Goal: Information Seeking & Learning: Understand process/instructions

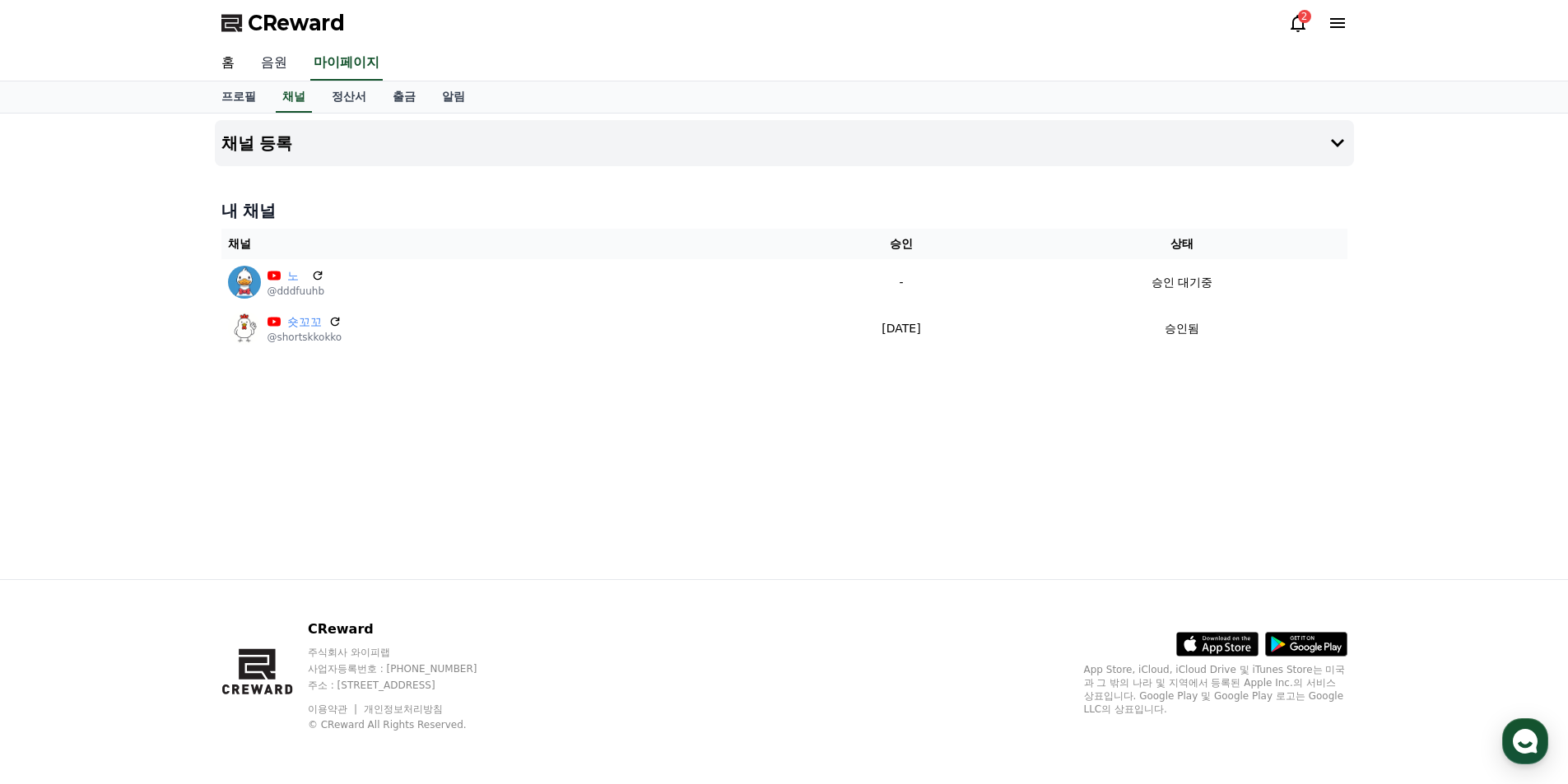
click at [285, 61] on link "음원" at bounding box center [274, 63] width 53 height 34
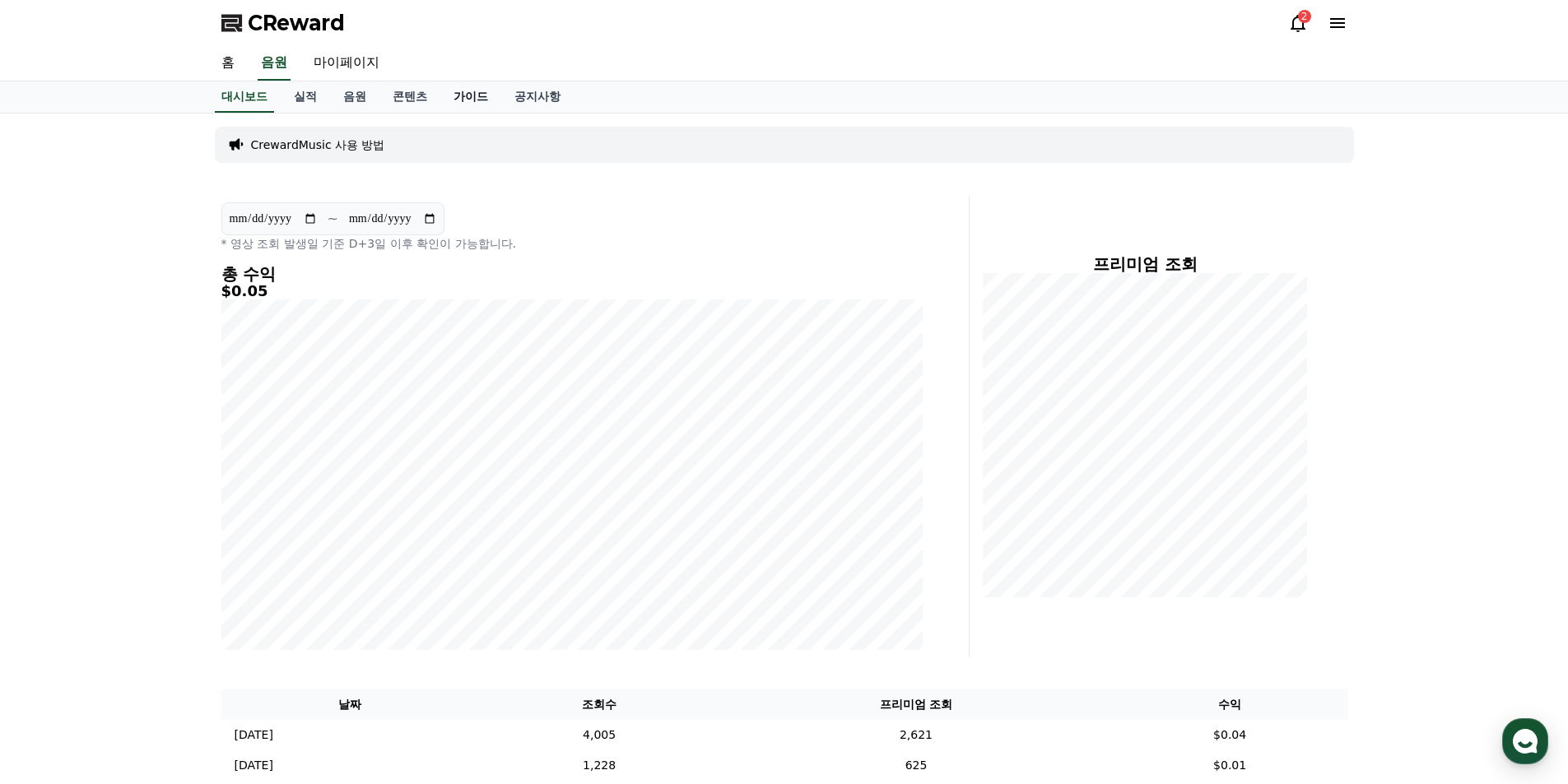
click at [487, 98] on link "가이드" at bounding box center [471, 96] width 61 height 32
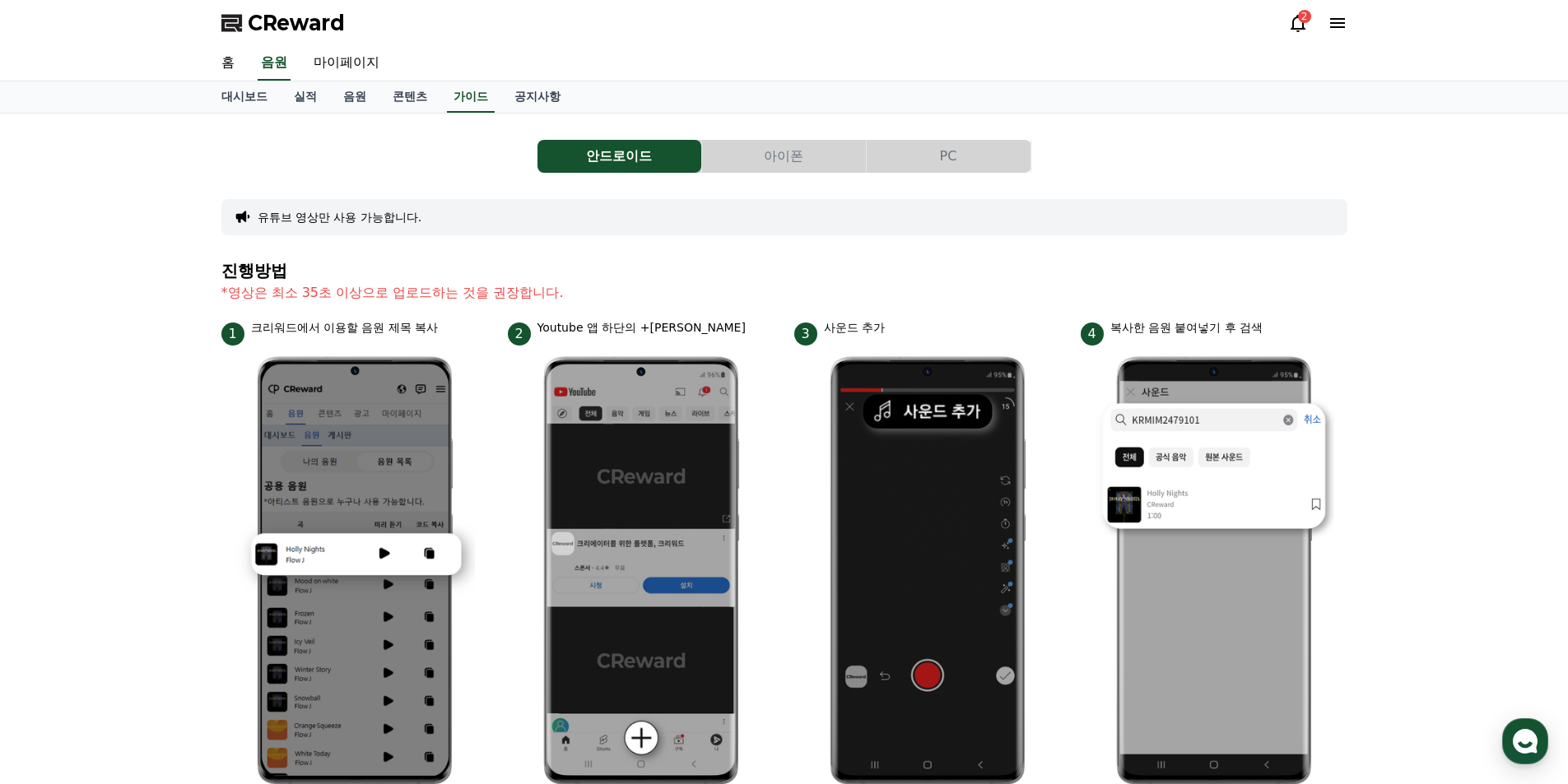
click at [942, 158] on button "PC" at bounding box center [949, 156] width 164 height 33
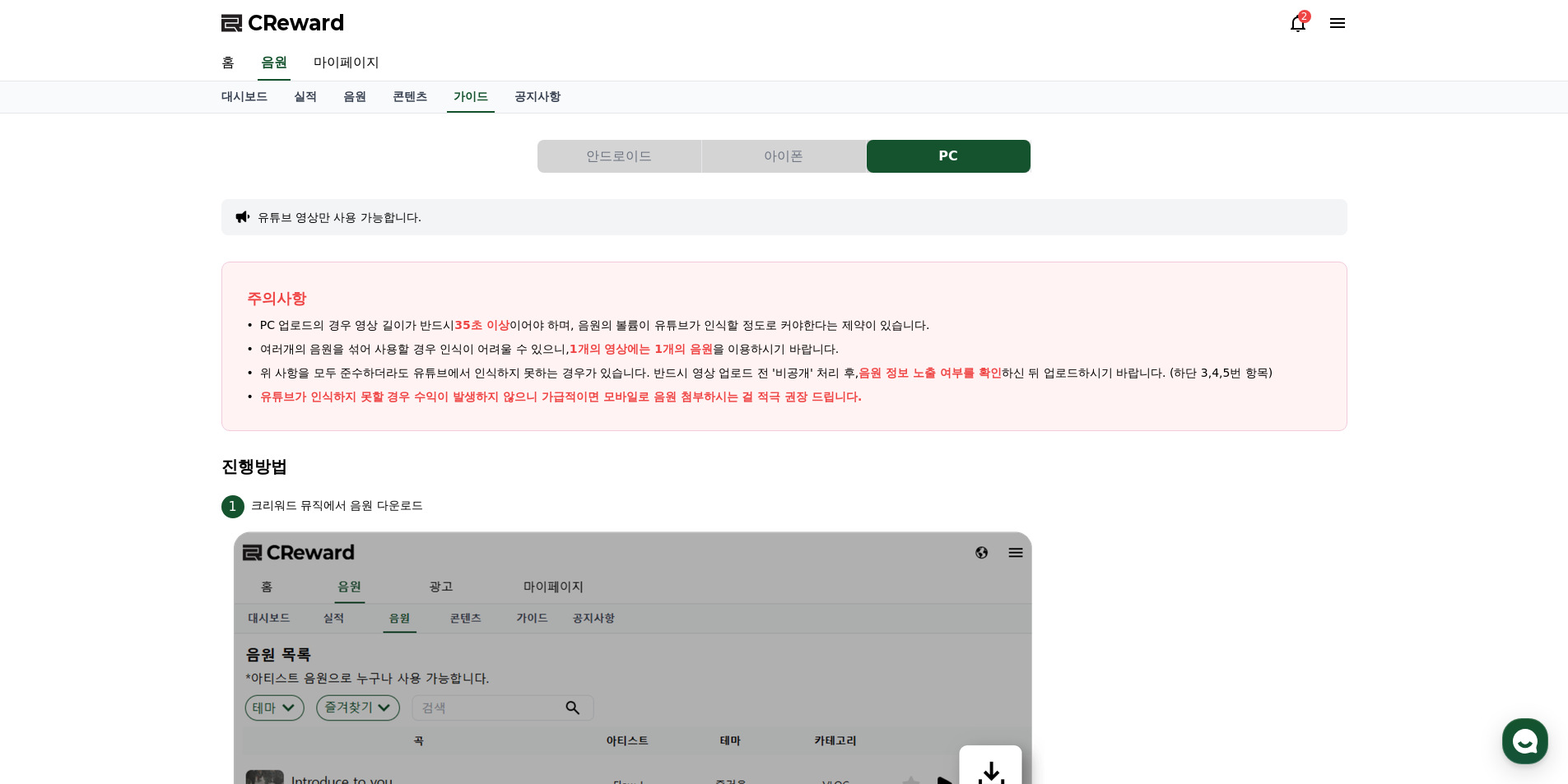
click at [1105, 495] on div "1 크리워드 뮤직에서 음원 다운로드" at bounding box center [784, 505] width 1127 height 26
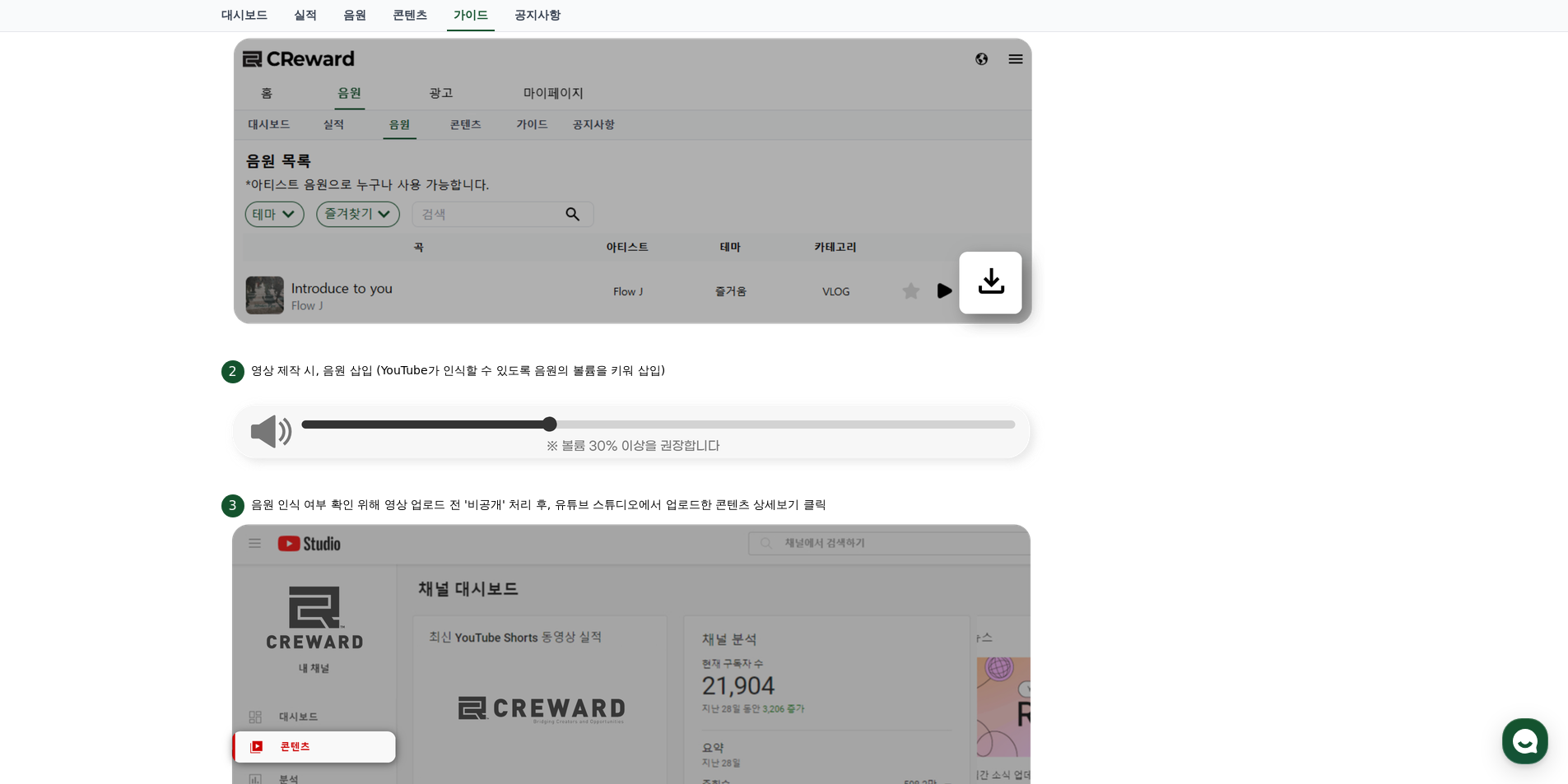
scroll to position [411, 0]
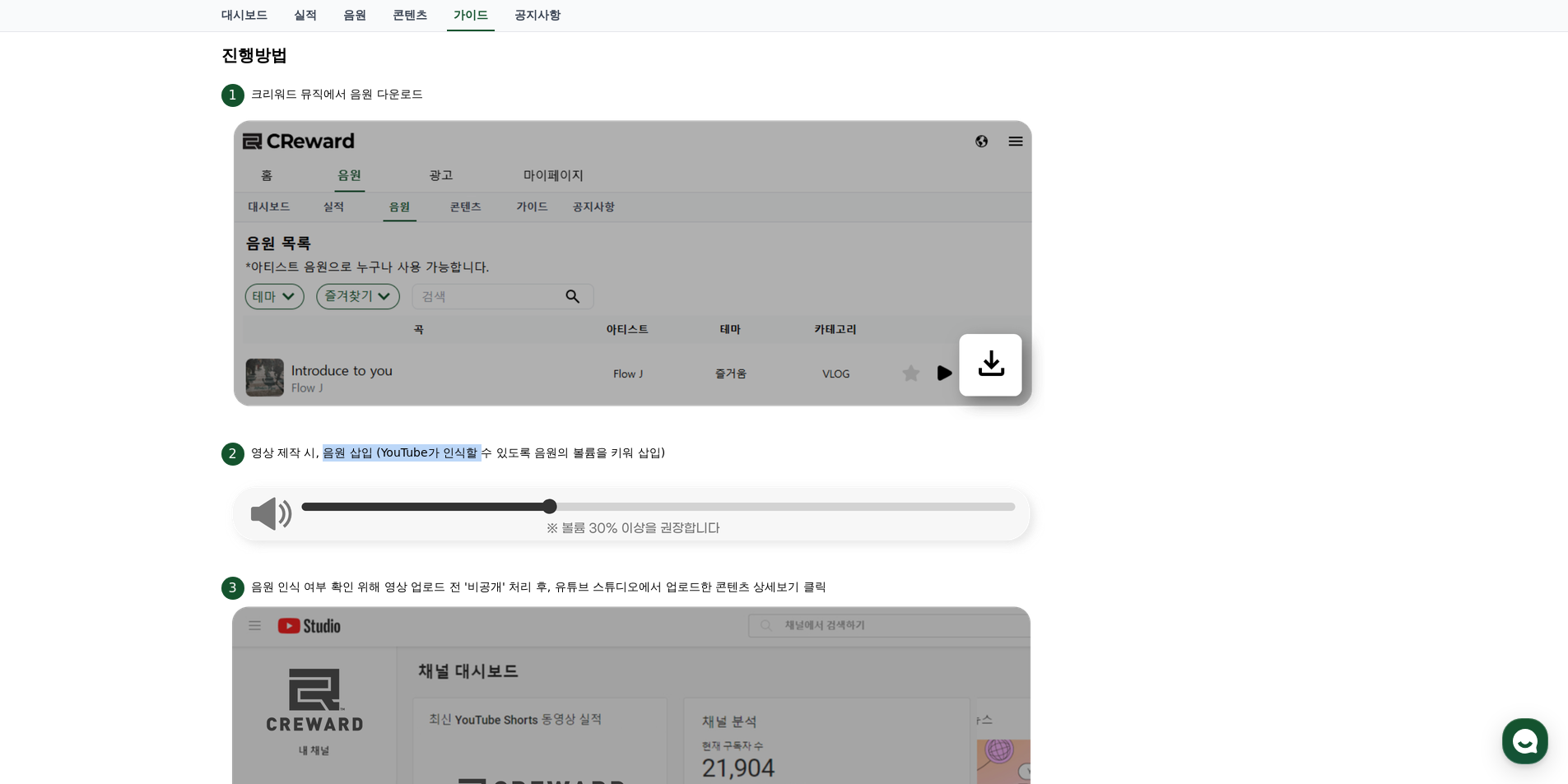
drag, startPoint x: 359, startPoint y: 456, endPoint x: 483, endPoint y: 458, distance: 124.0
click at [483, 458] on p "영상 제작 시, 음원 삽입 (YouTube가 인식할 수 있도록 음원의 볼륨을 키워 삽입)" at bounding box center [458, 453] width 415 height 17
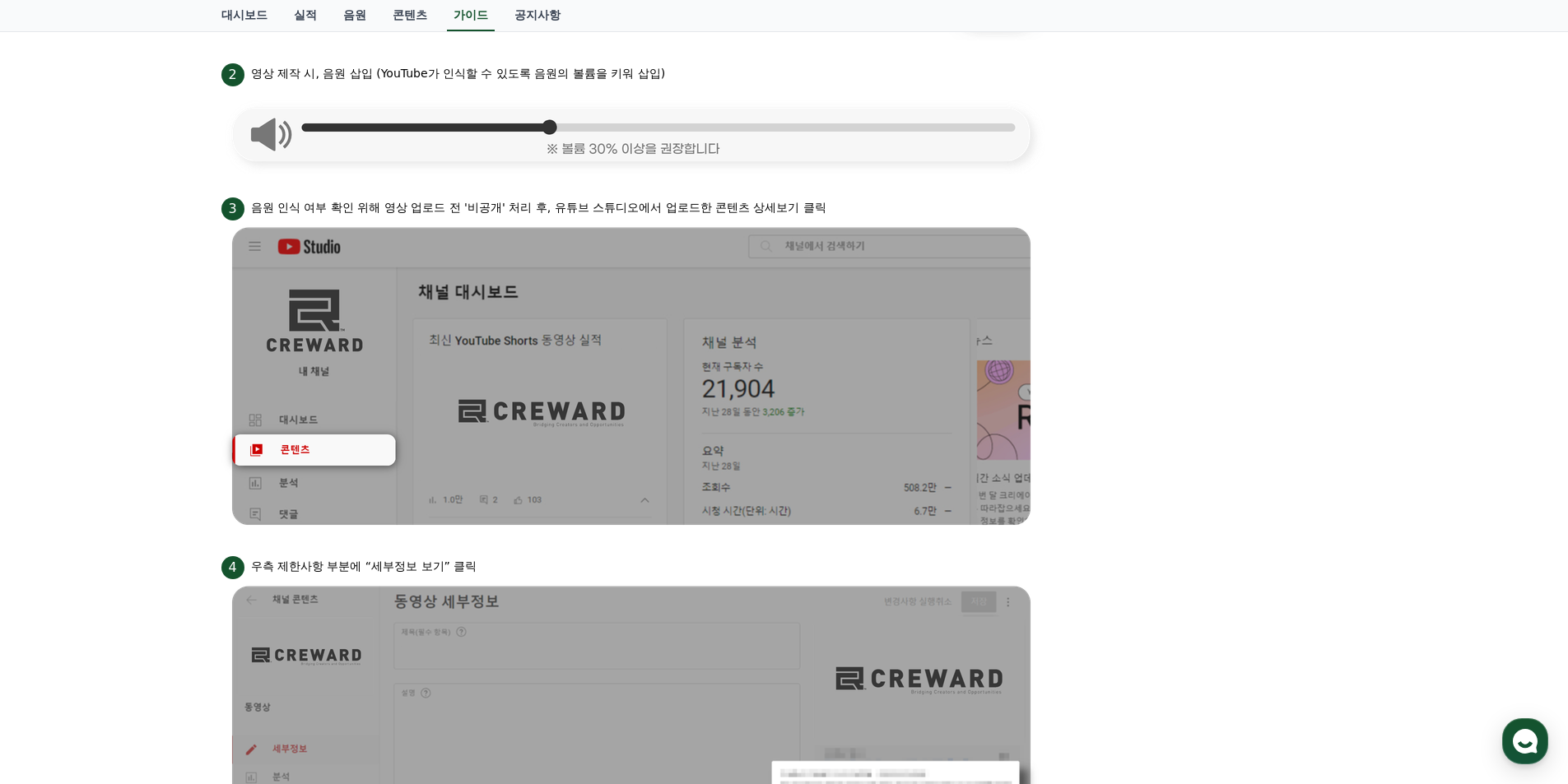
scroll to position [741, 0]
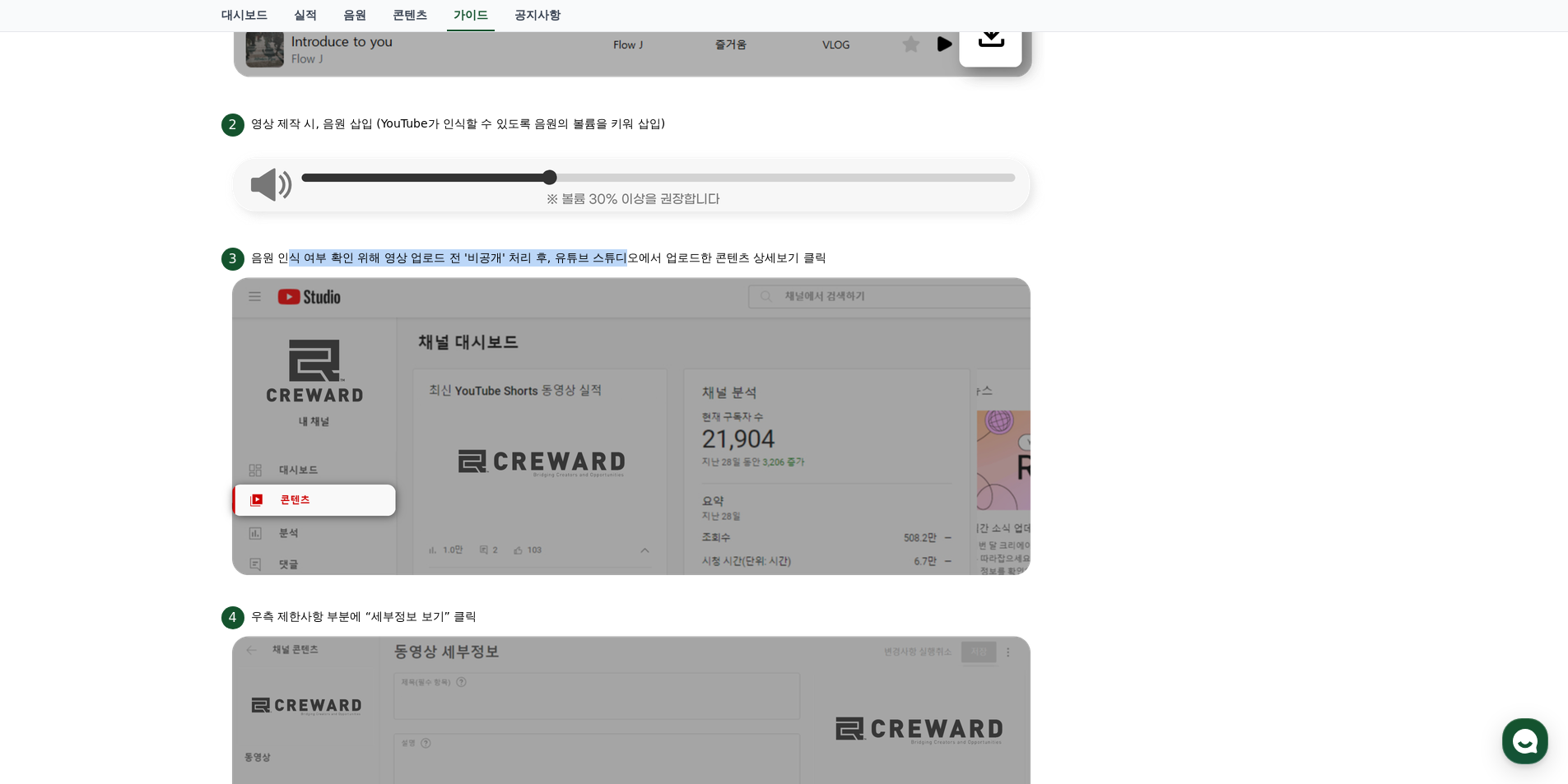
drag, startPoint x: 293, startPoint y: 253, endPoint x: 627, endPoint y: 258, distance: 334.0
click at [627, 258] on p "음원 인식 여부 확인 위해 영상 업로드 전 '비공개' 처리 후, 유튜브 스튜디오에서 업로드한 콘텐츠 상세보기 클릭" at bounding box center [539, 257] width 576 height 17
click at [953, 266] on div "3 음원 인식 여부 확인 위해 영상 업로드 전 '비공개' 처리 후, 유튜브 스튜디오에서 업로드한 콘텐츠 상세보기 클릭" at bounding box center [784, 257] width 1127 height 26
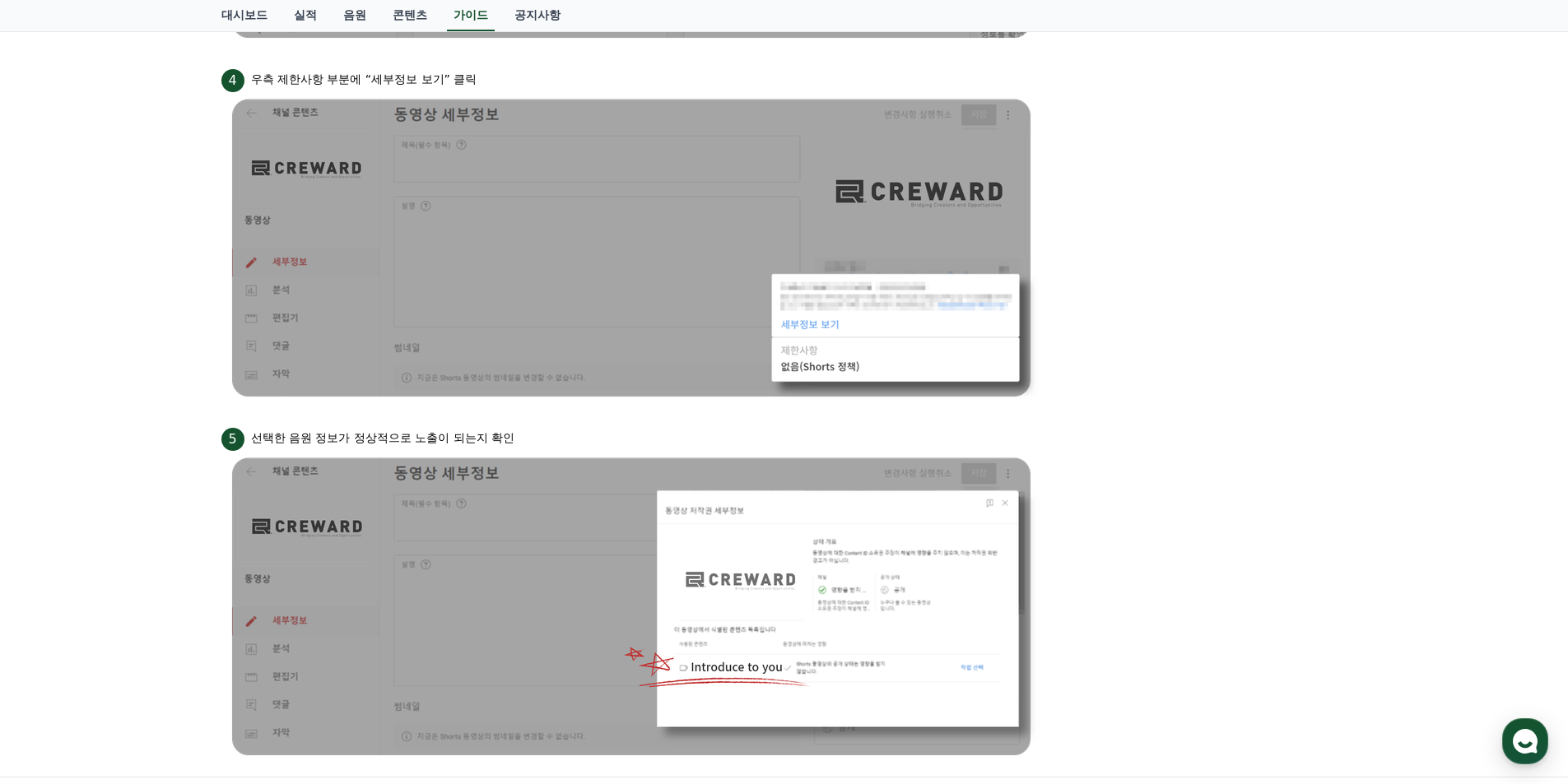
scroll to position [1399, 0]
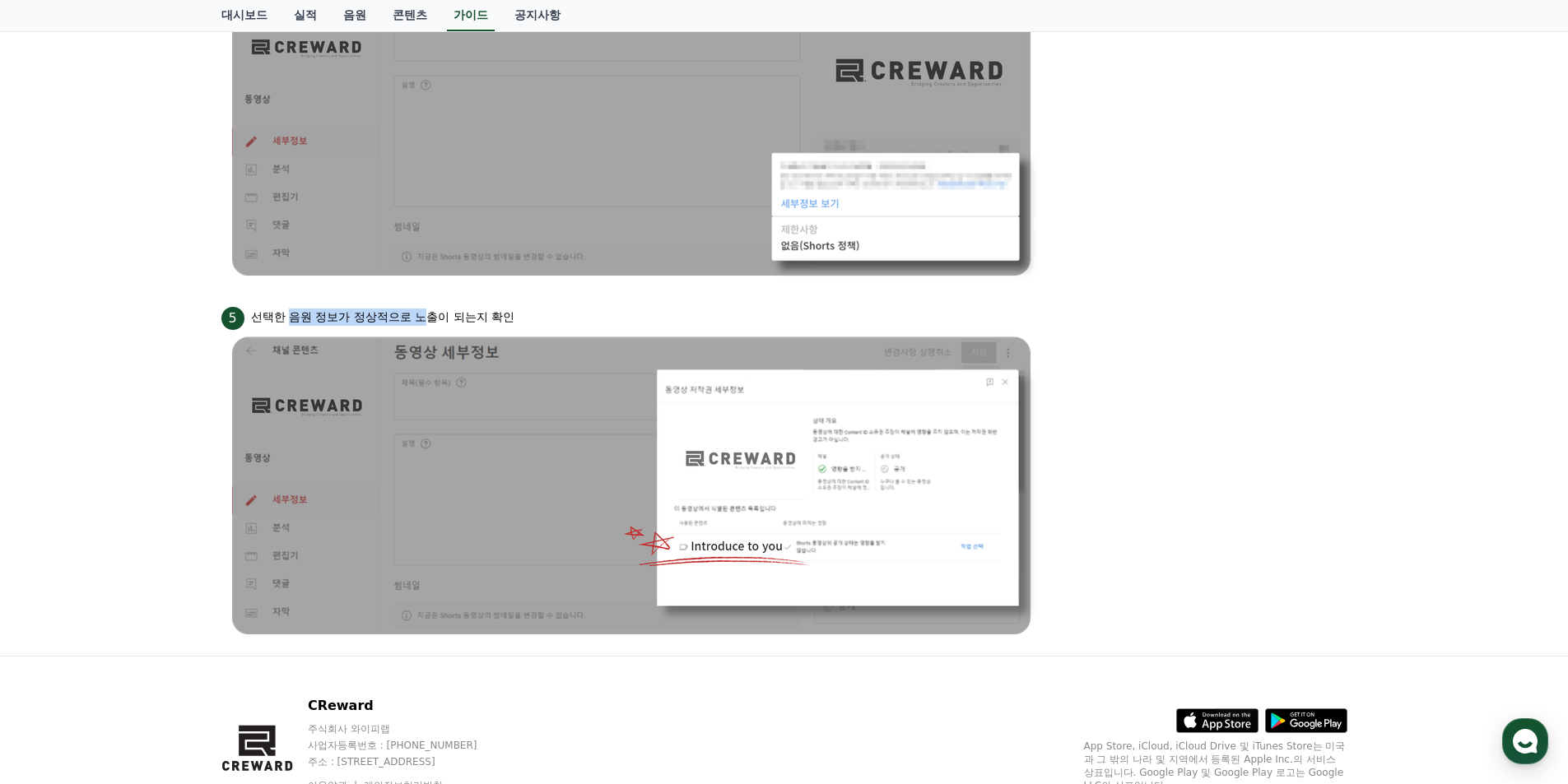
drag, startPoint x: 290, startPoint y: 320, endPoint x: 433, endPoint y: 316, distance: 143.1
click at [433, 316] on p "선택한 음원 정보가 정상적으로 노출이 되는지 확인" at bounding box center [383, 317] width 264 height 17
click at [1093, 318] on div "5 선택한 음원 정보가 정상적으로 노출이 되는지 확인" at bounding box center [784, 316] width 1127 height 26
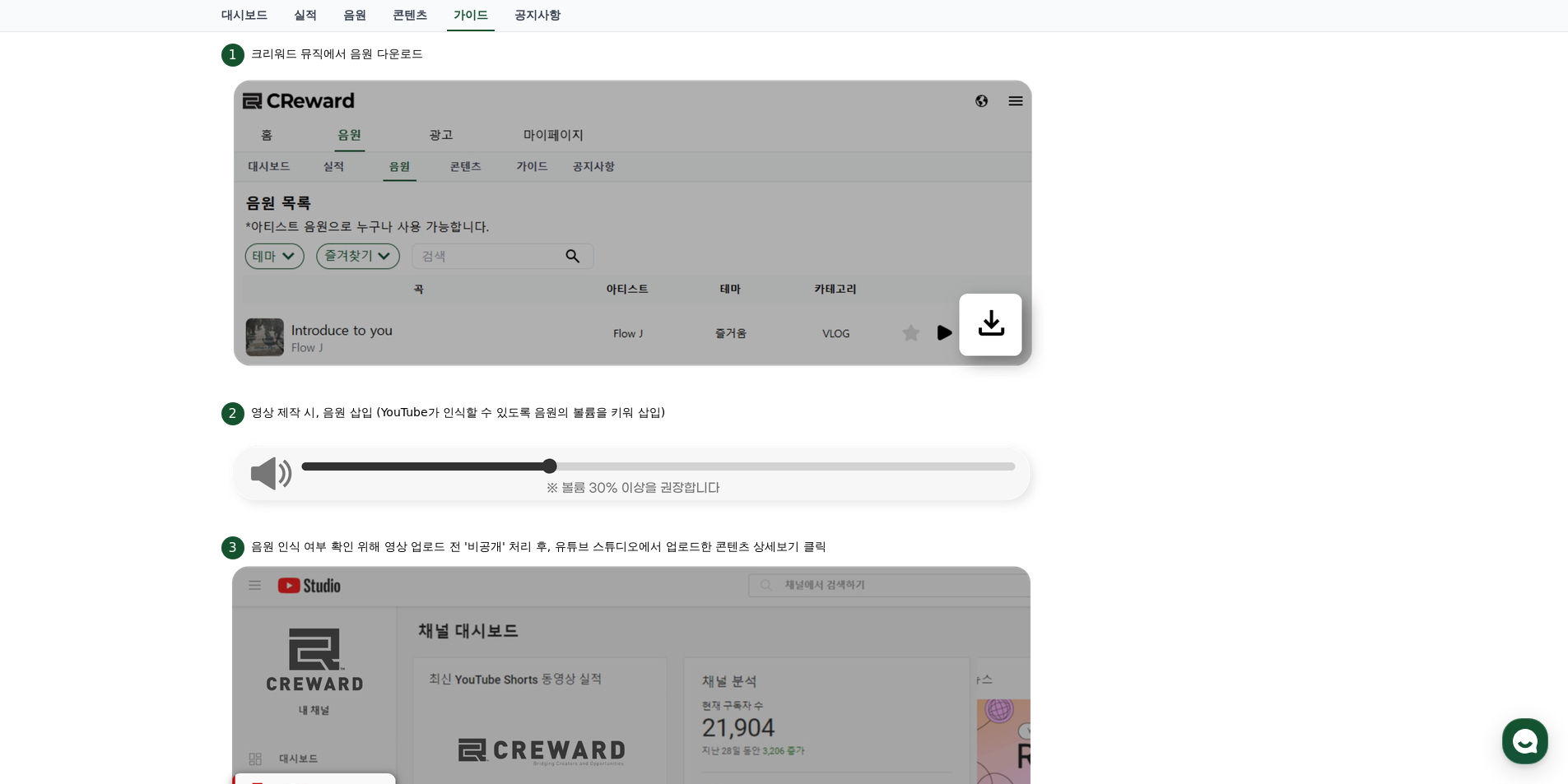
scroll to position [576, 0]
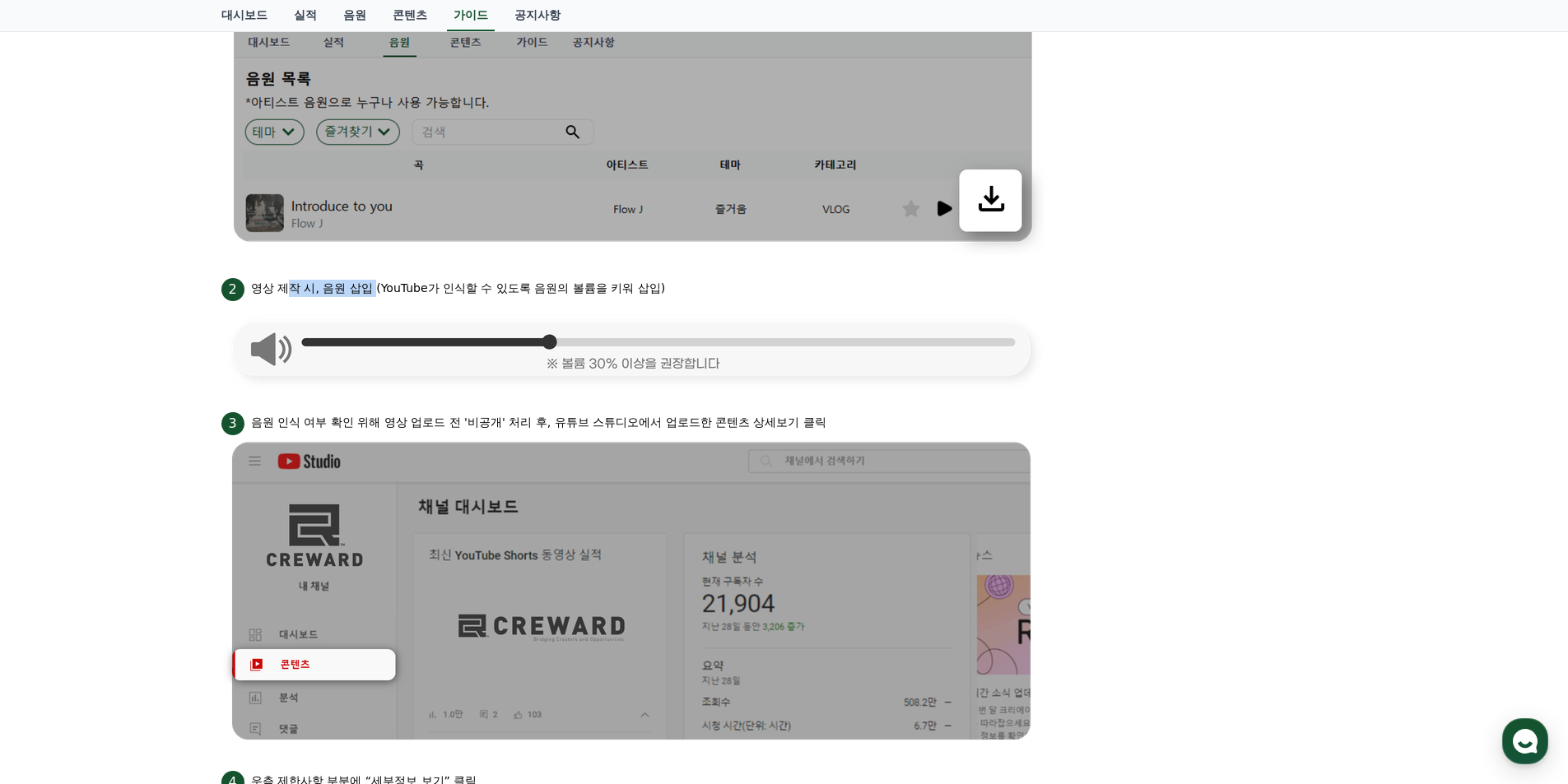
drag, startPoint x: 290, startPoint y: 288, endPoint x: 377, endPoint y: 287, distance: 87.0
click at [377, 287] on p "영상 제작 시, 음원 삽입 (YouTube가 인식할 수 있도록 음원의 볼륨을 키워 삽입)" at bounding box center [458, 288] width 415 height 17
click at [618, 287] on p "영상 제작 시, 음원 삽입 (YouTube가 인식할 수 있도록 음원의 볼륨을 키워 삽입)" at bounding box center [458, 288] width 415 height 17
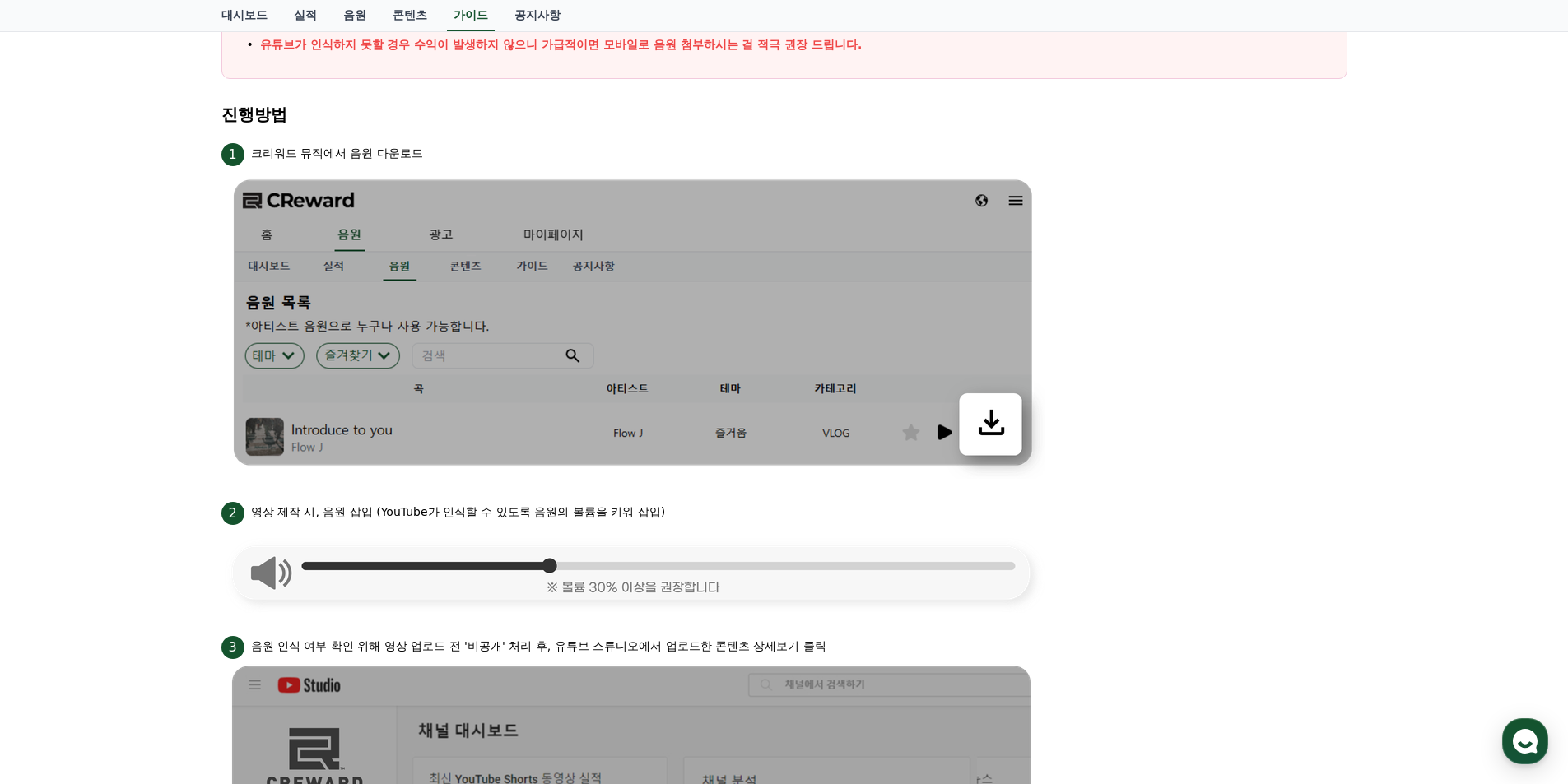
scroll to position [0, 0]
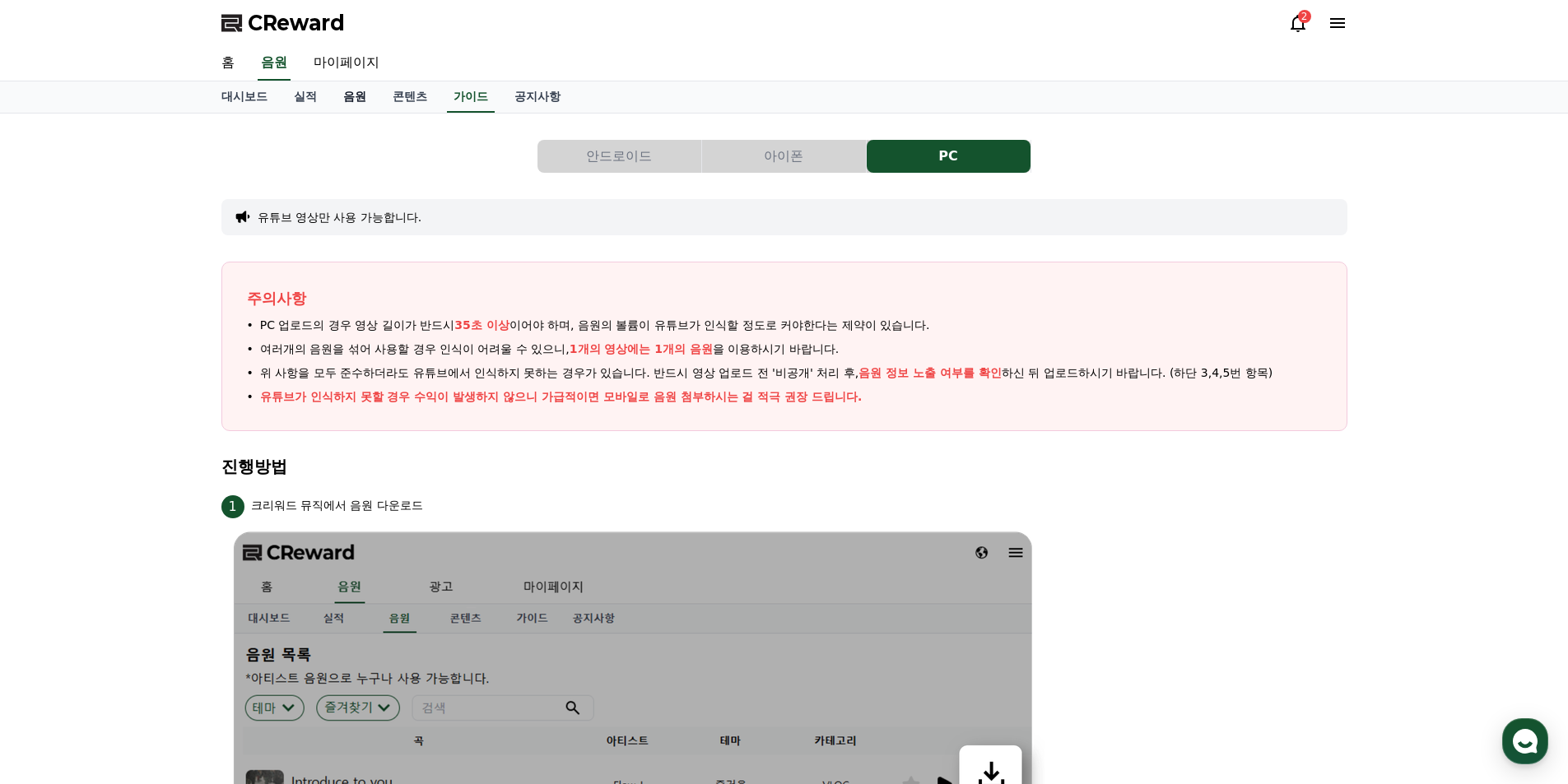
click at [356, 98] on link "음원" at bounding box center [355, 96] width 50 height 32
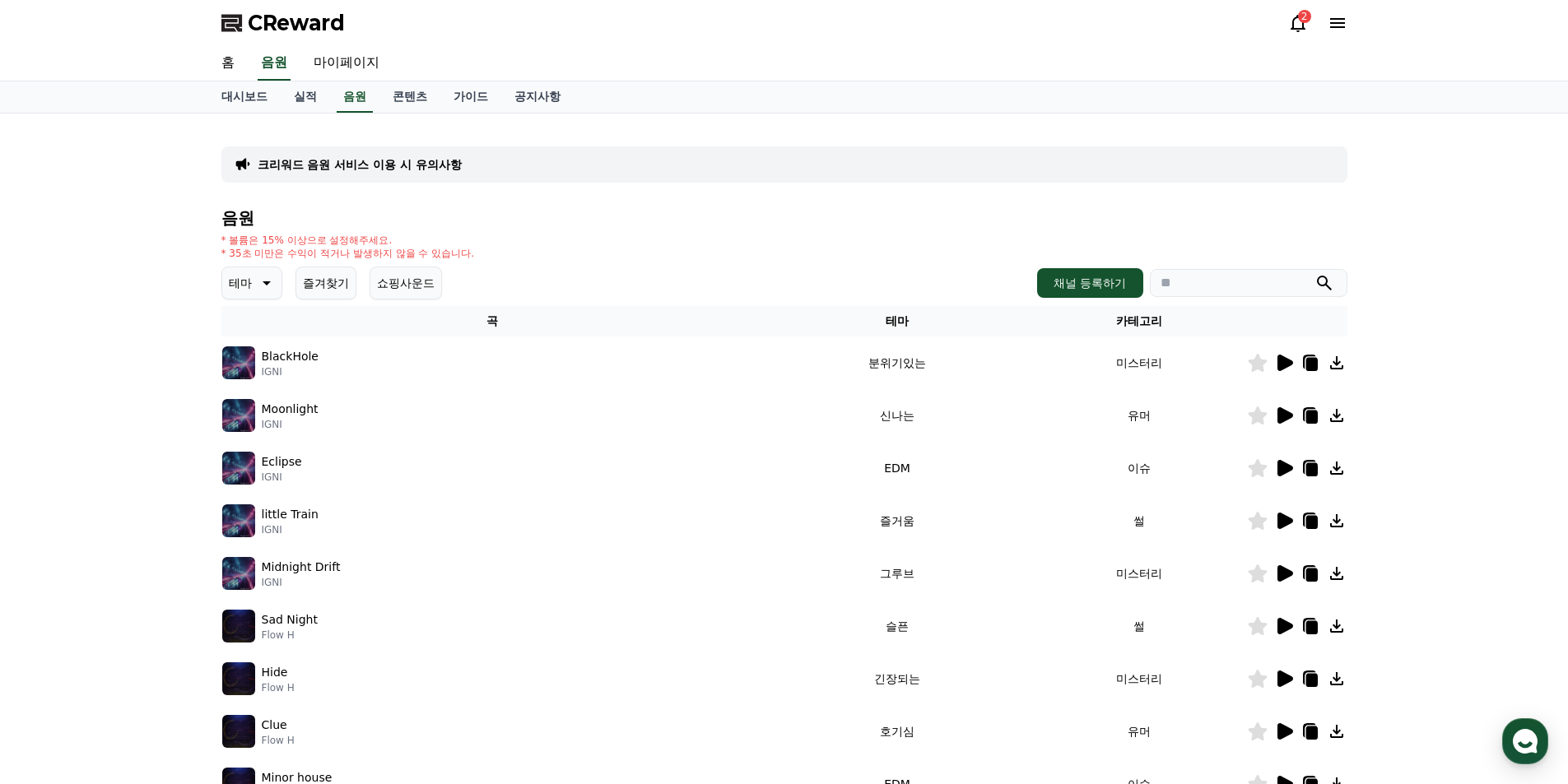
click at [1287, 369] on icon at bounding box center [1284, 363] width 20 height 20
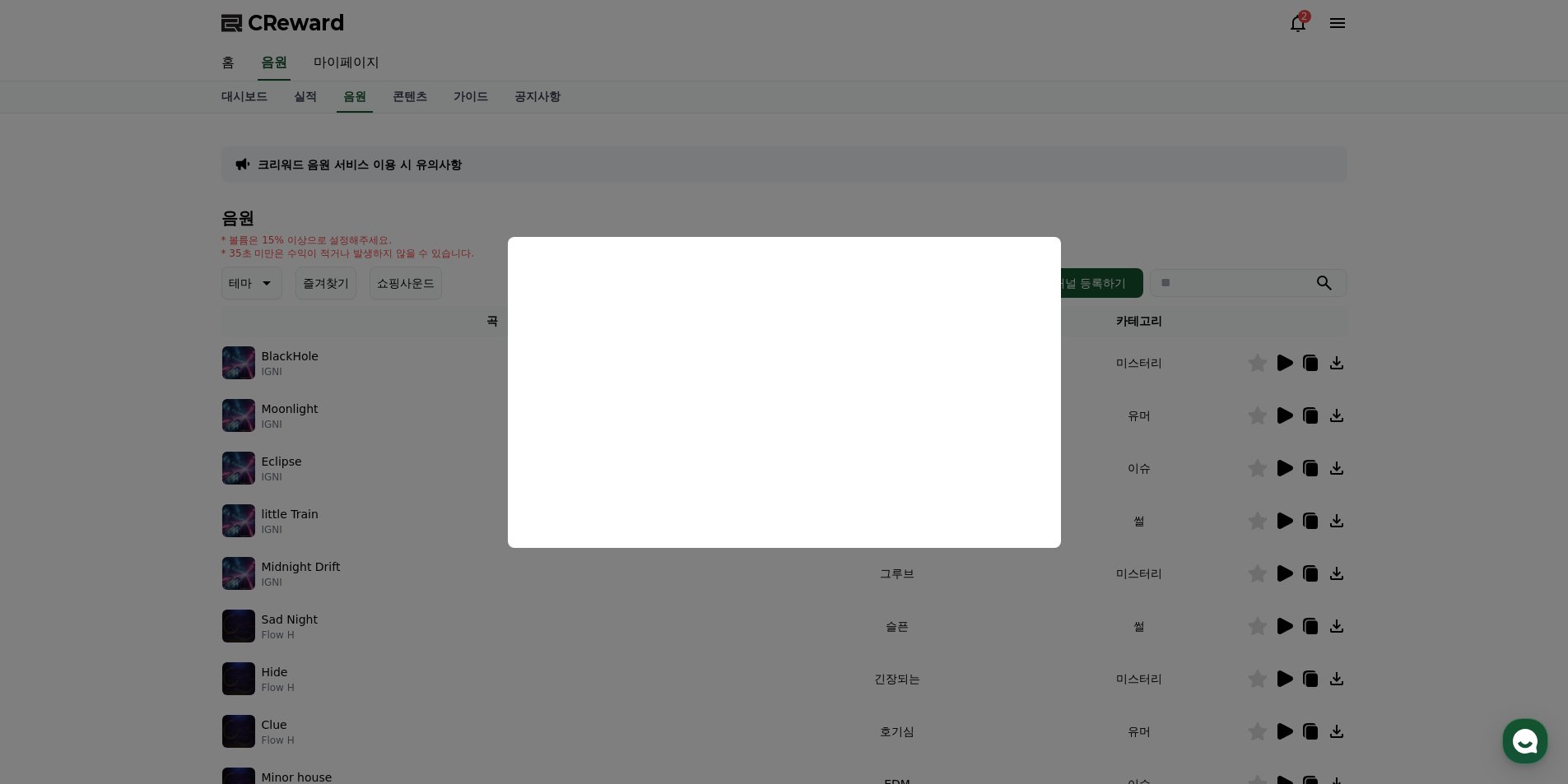
click at [1425, 368] on button "close modal" at bounding box center [784, 392] width 1568 height 784
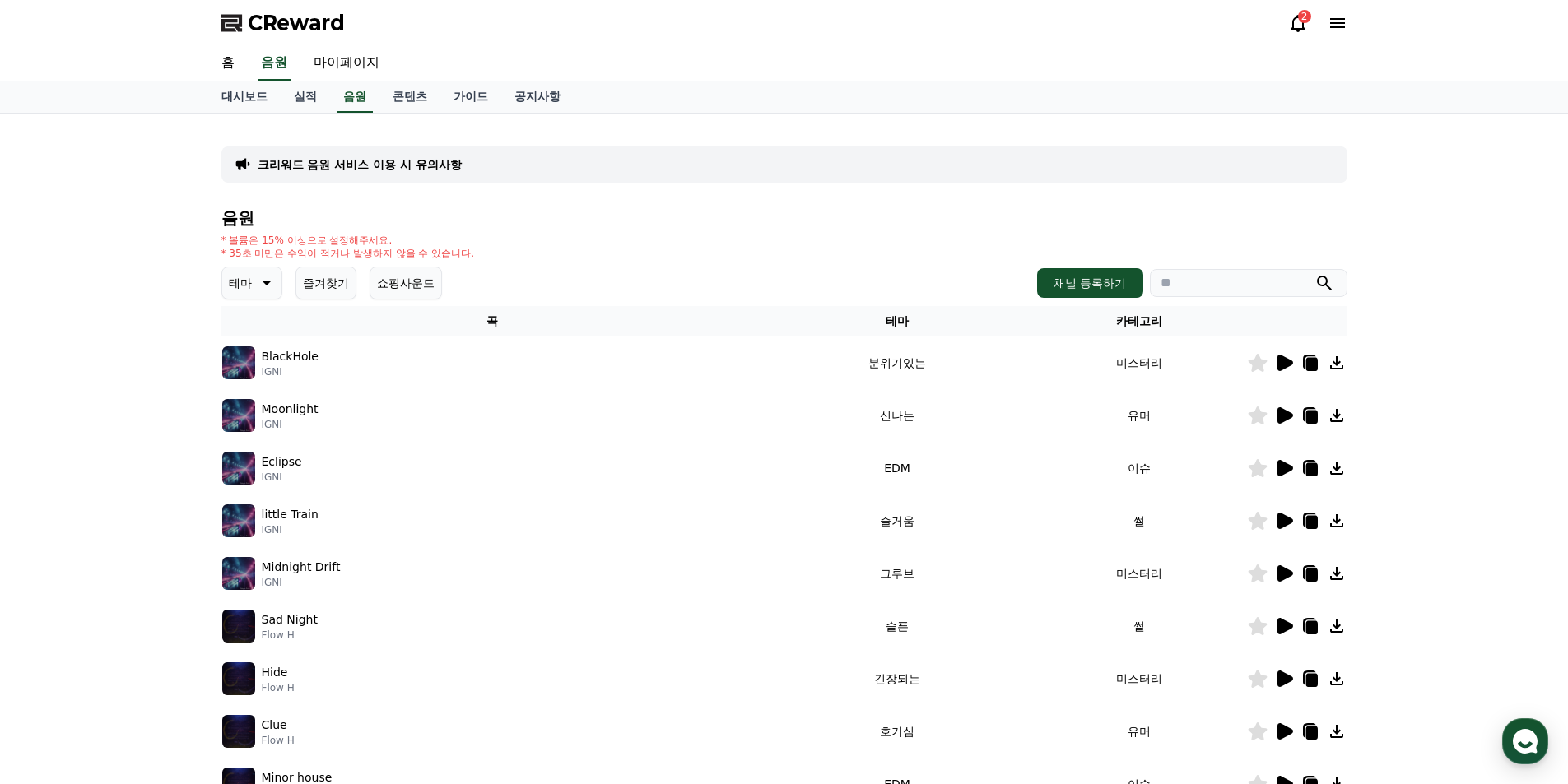
click at [1288, 410] on icon at bounding box center [1284, 416] width 20 height 20
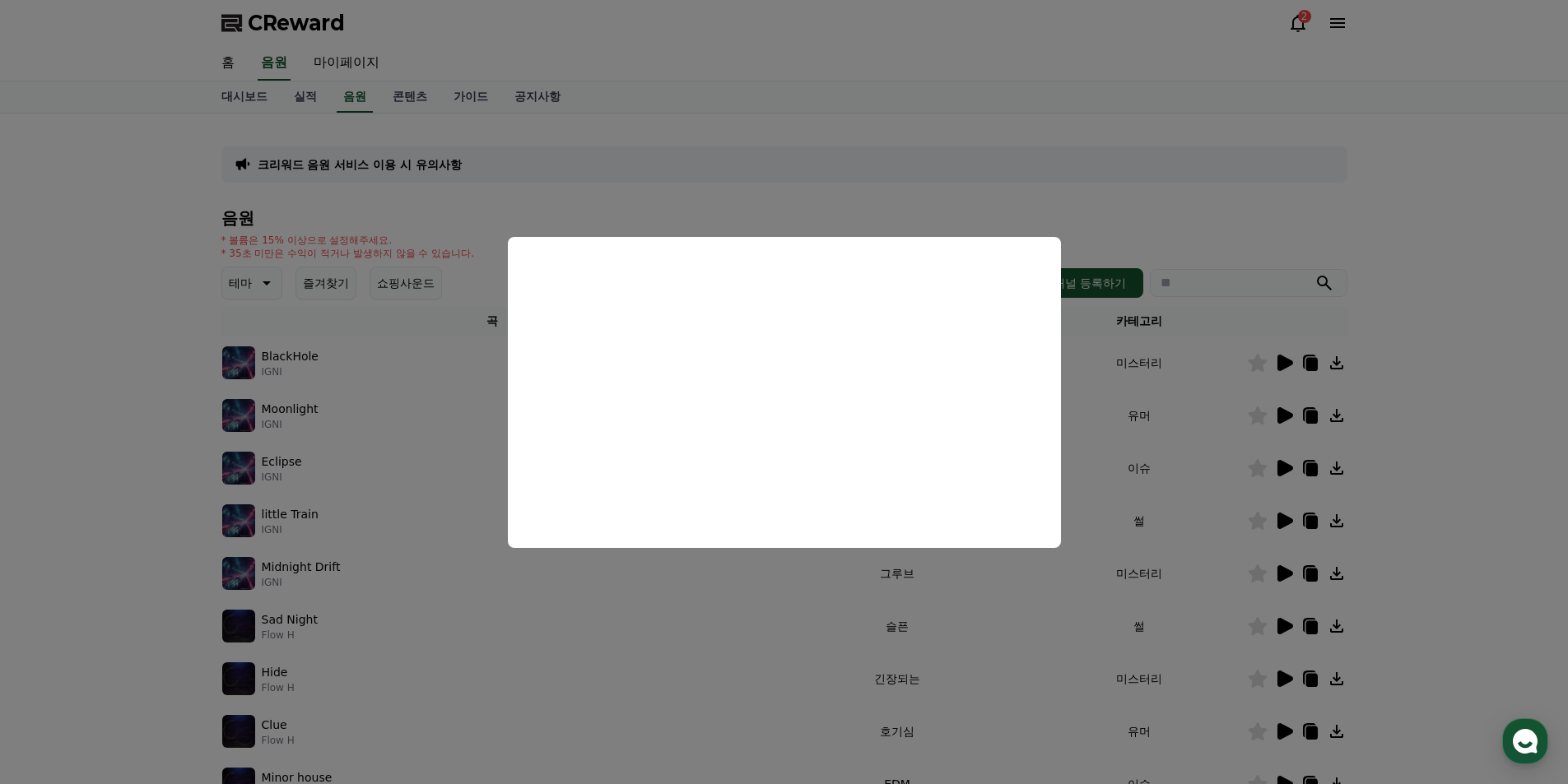
click at [1500, 428] on button "close modal" at bounding box center [784, 392] width 1568 height 784
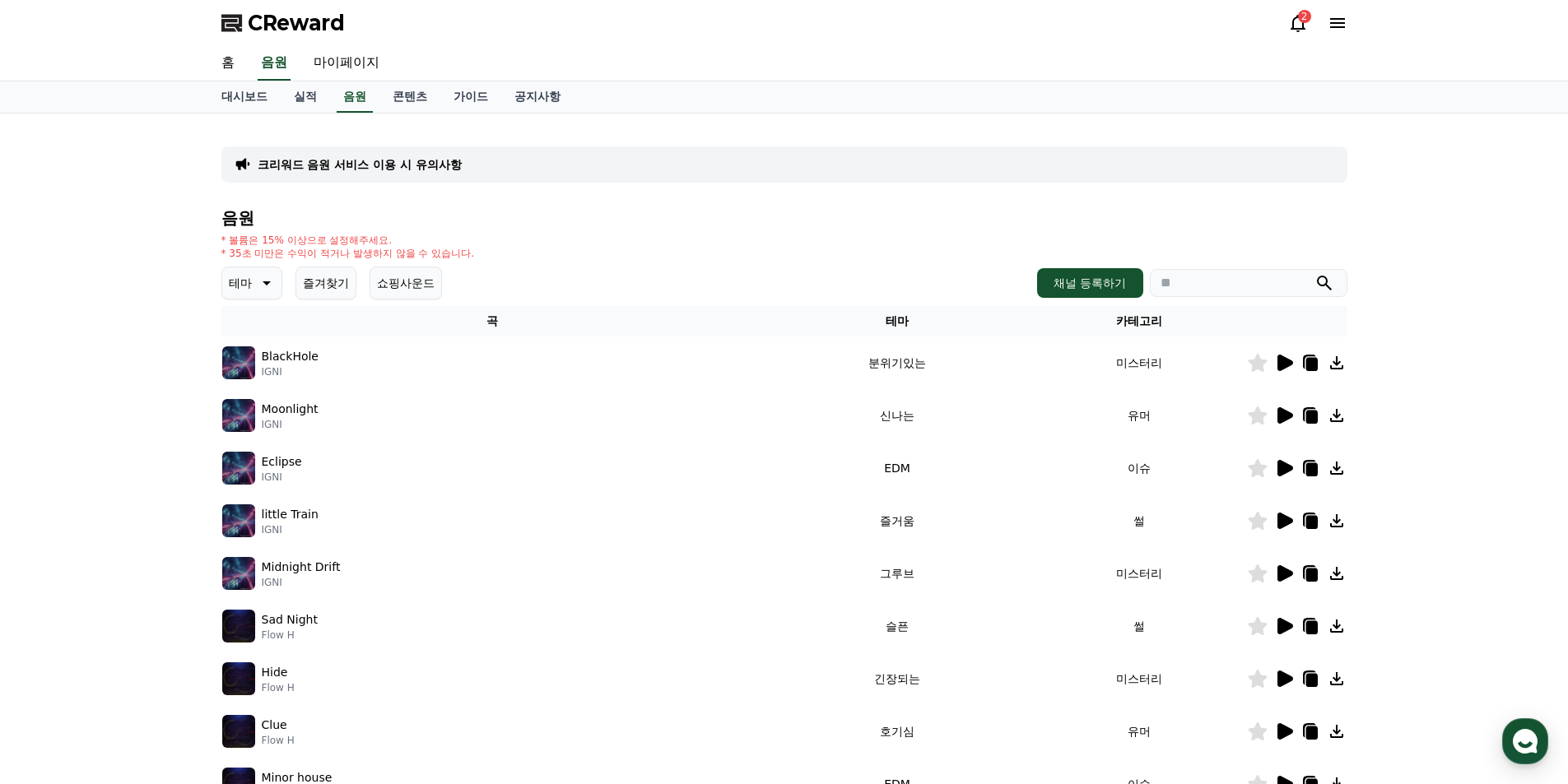
click at [1280, 465] on icon at bounding box center [1285, 468] width 15 height 16
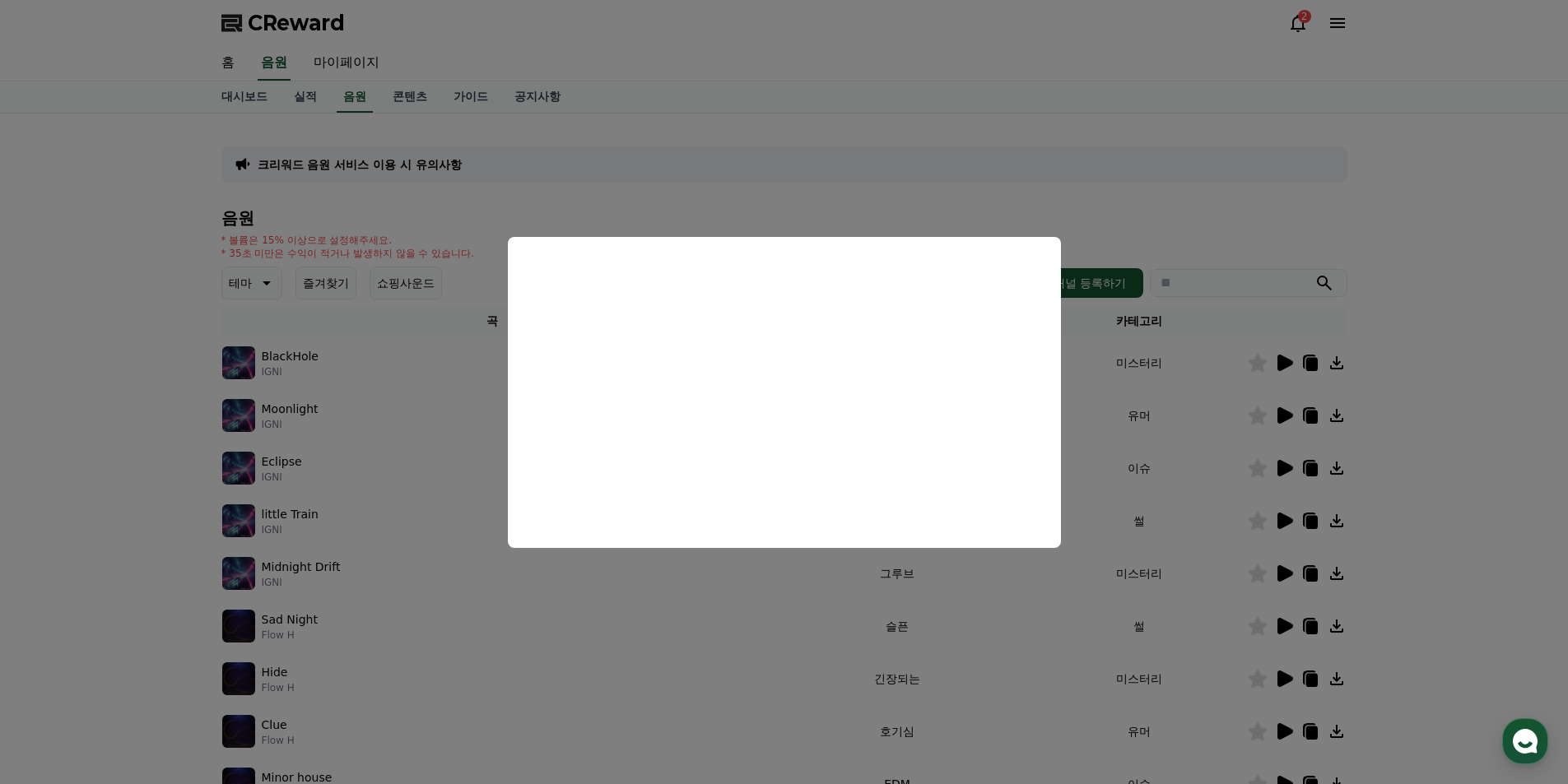
click at [1438, 491] on button "close modal" at bounding box center [784, 392] width 1568 height 784
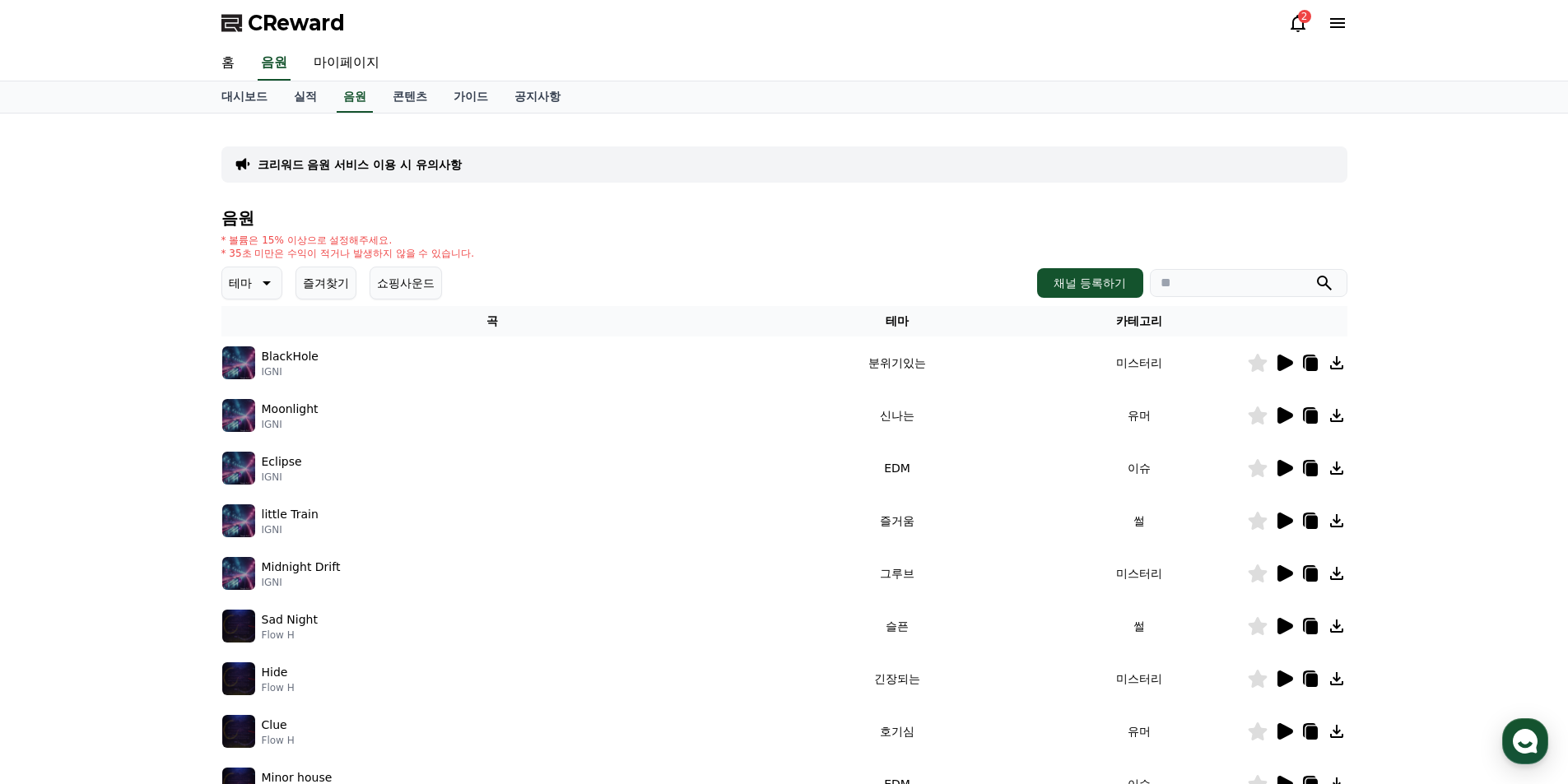
click at [1291, 680] on icon at bounding box center [1285, 679] width 15 height 16
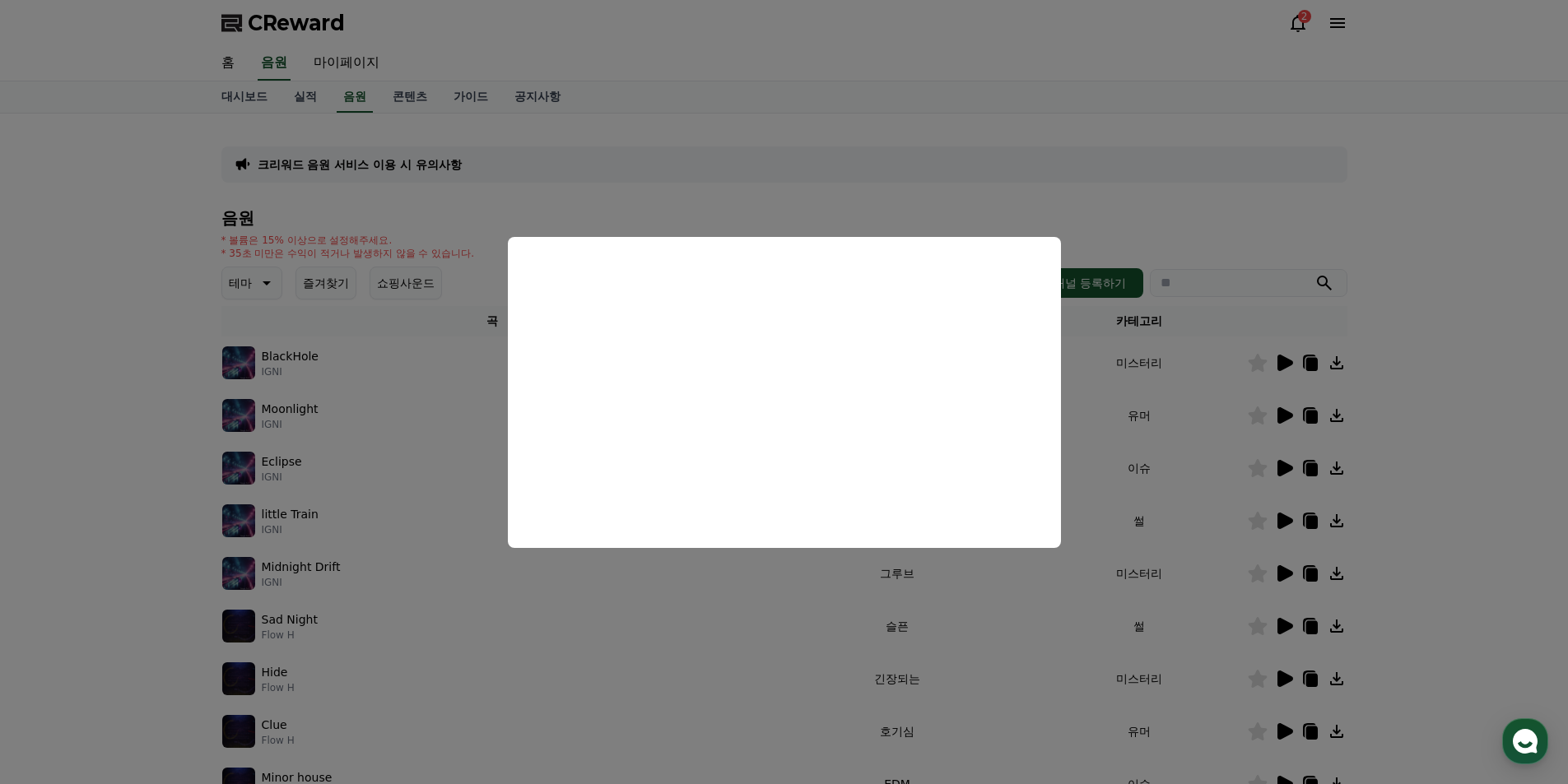
click at [1473, 486] on button "close modal" at bounding box center [784, 392] width 1568 height 784
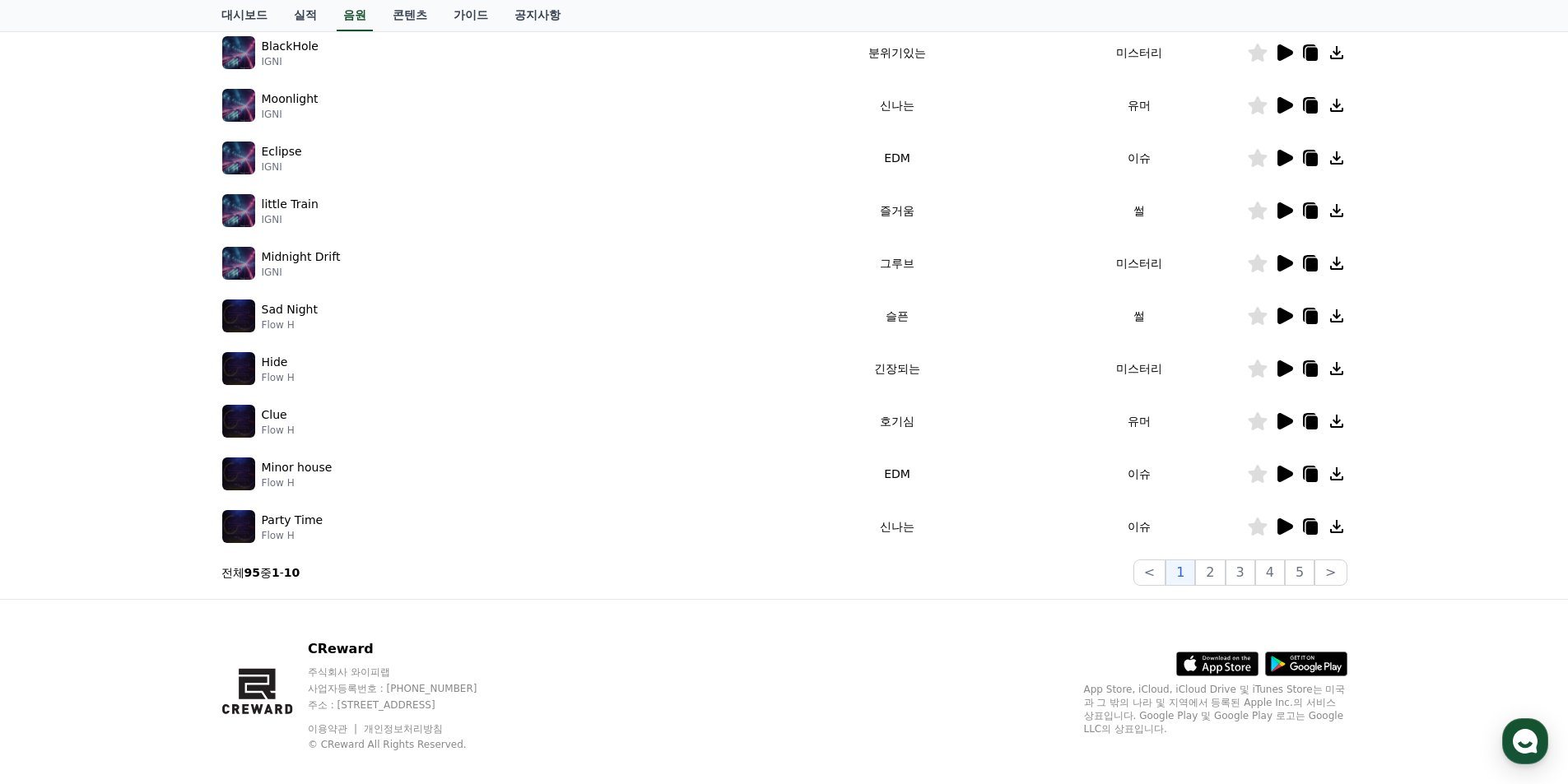
scroll to position [329, 0]
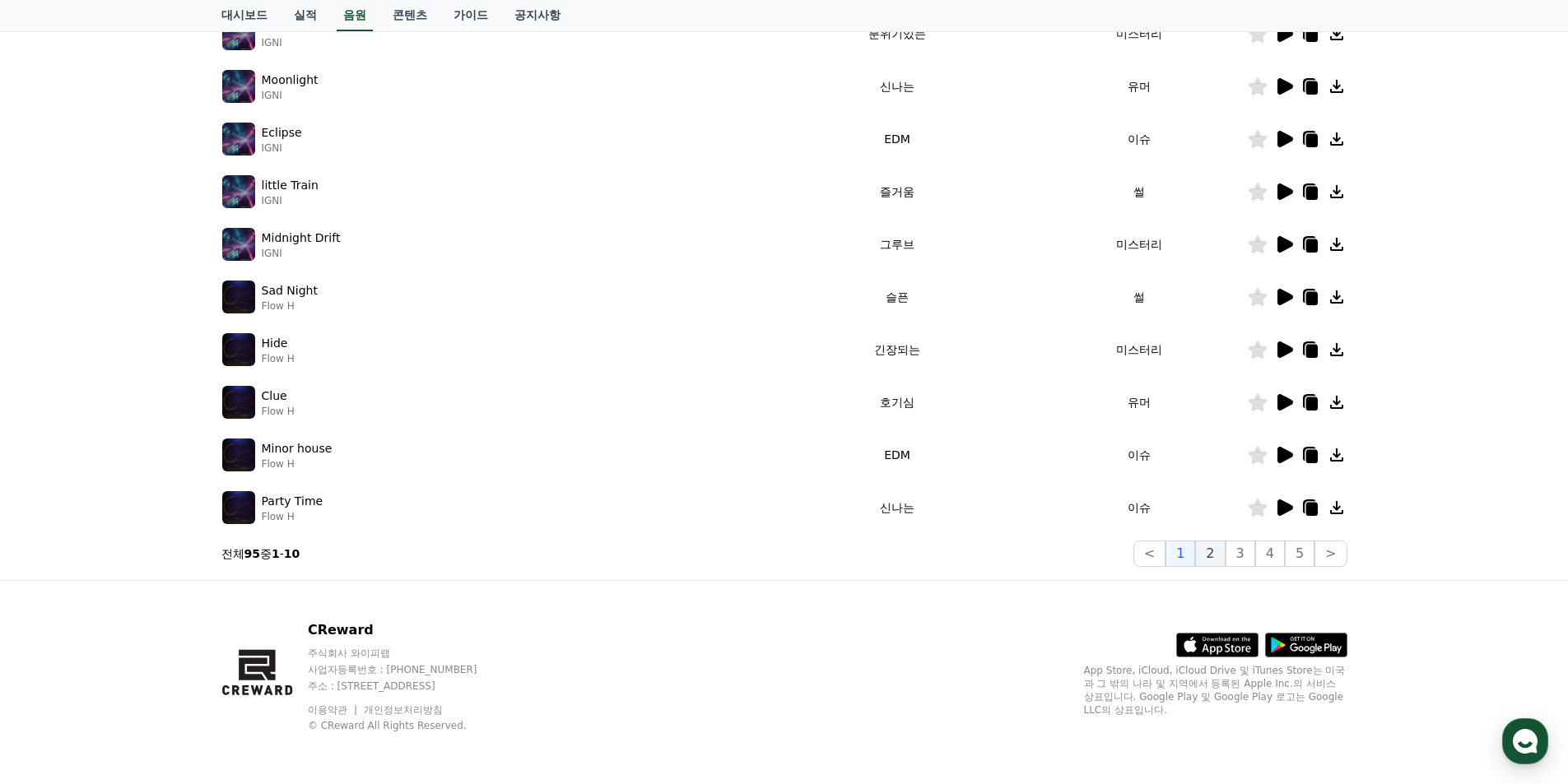
click at [1225, 553] on button "2" at bounding box center [1210, 554] width 30 height 26
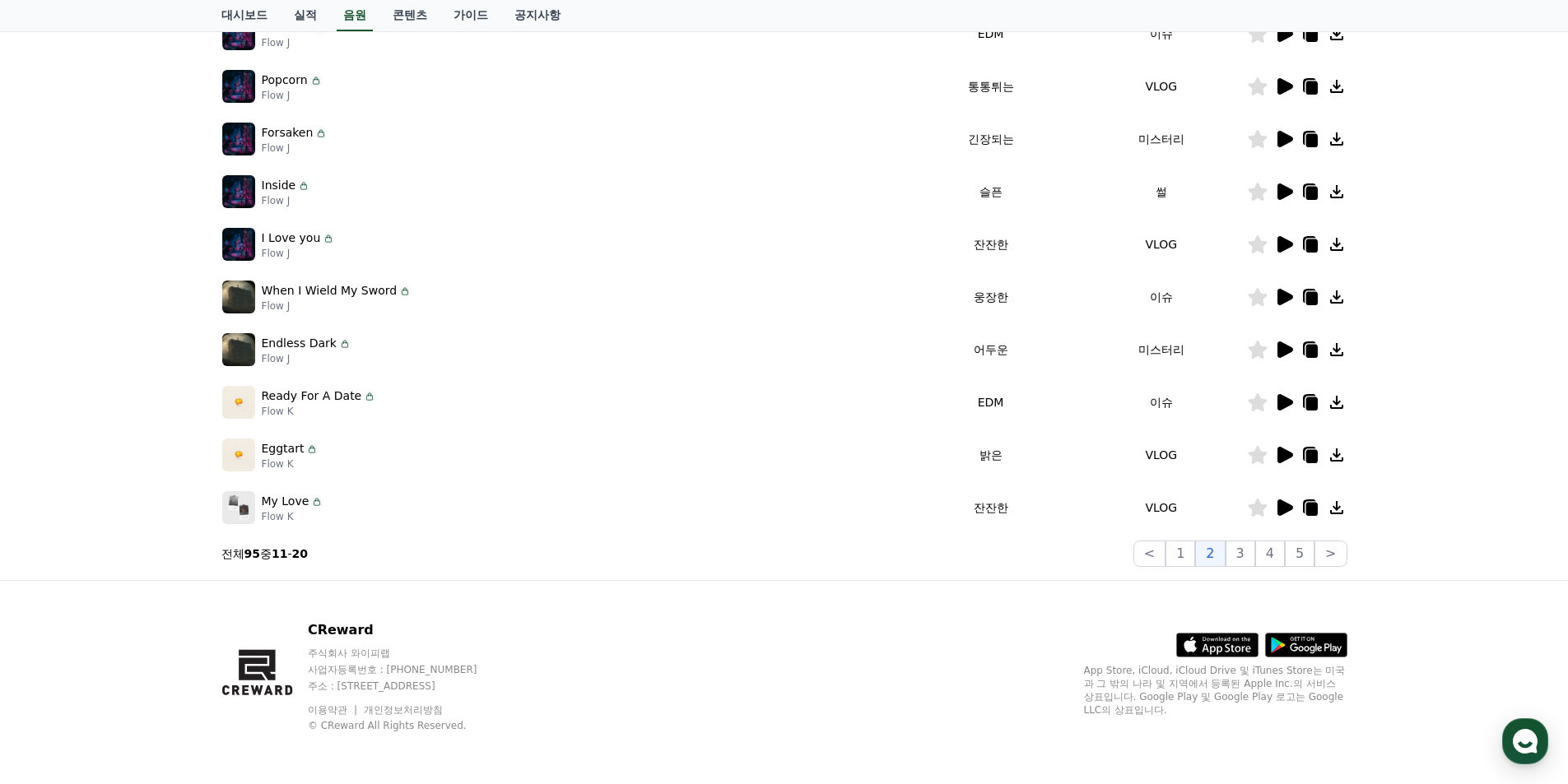
click at [1289, 462] on icon at bounding box center [1284, 455] width 20 height 20
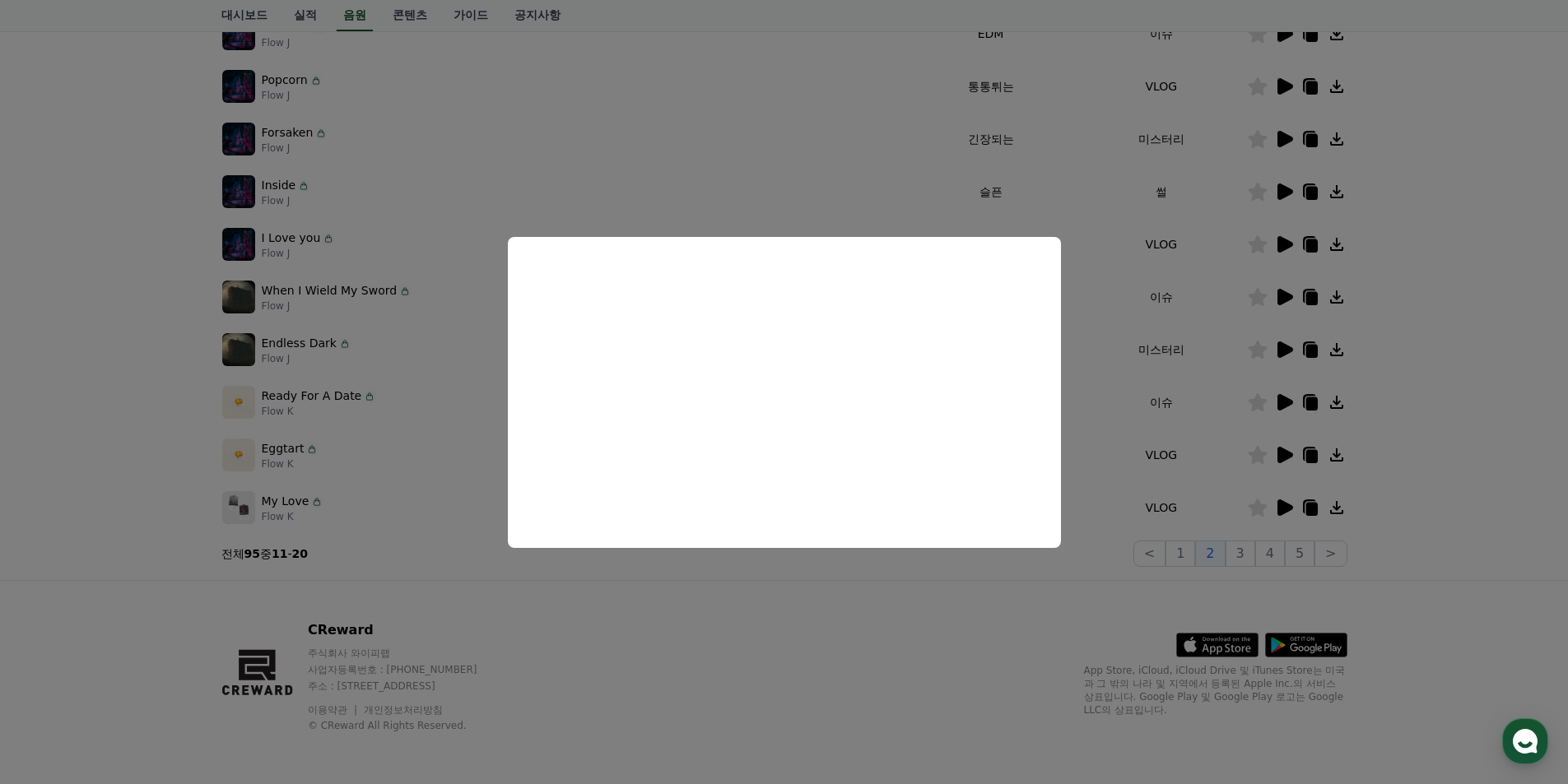
click at [1409, 392] on button "close modal" at bounding box center [784, 392] width 1568 height 784
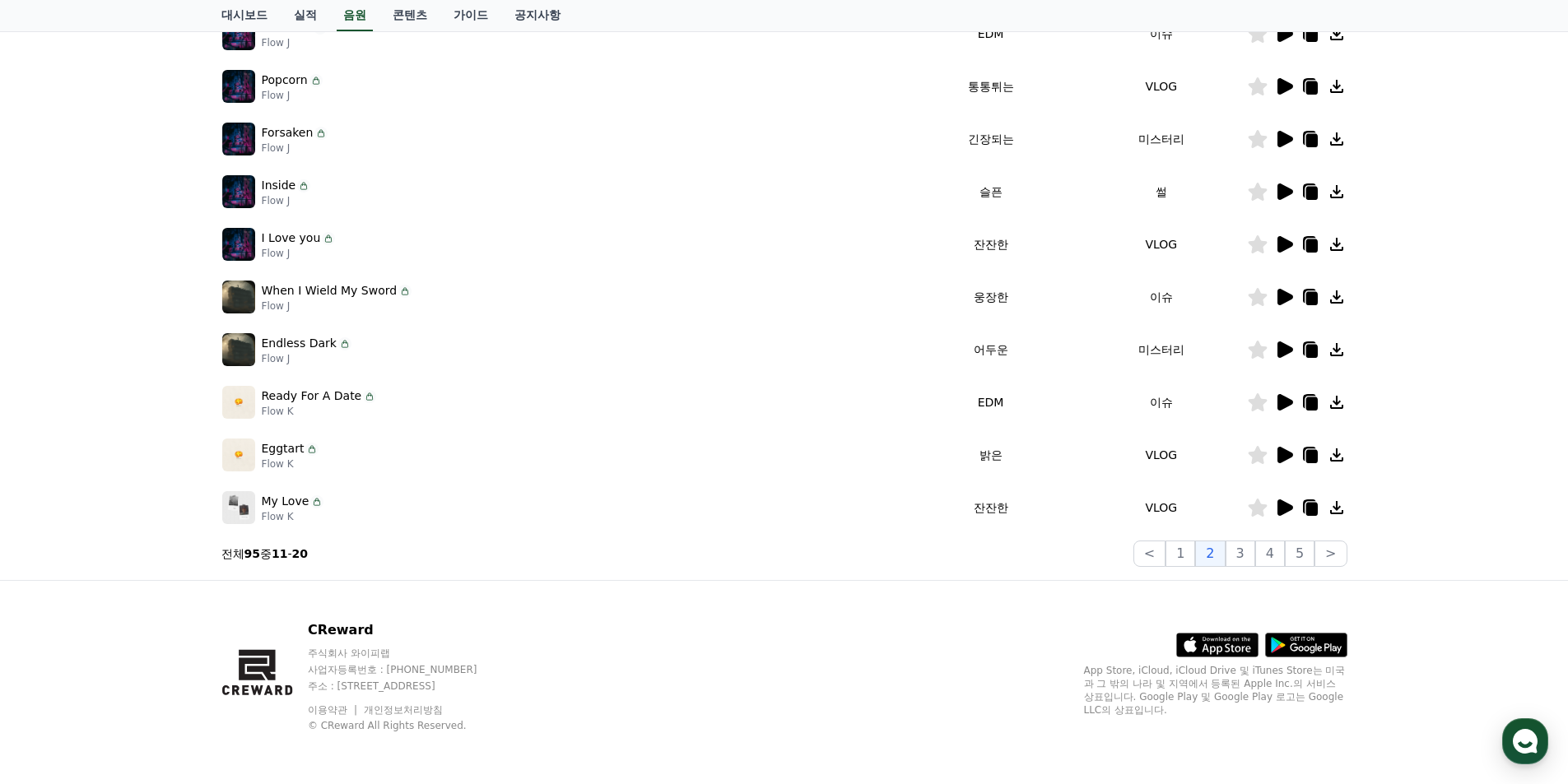
click at [1284, 401] on icon at bounding box center [1285, 402] width 15 height 16
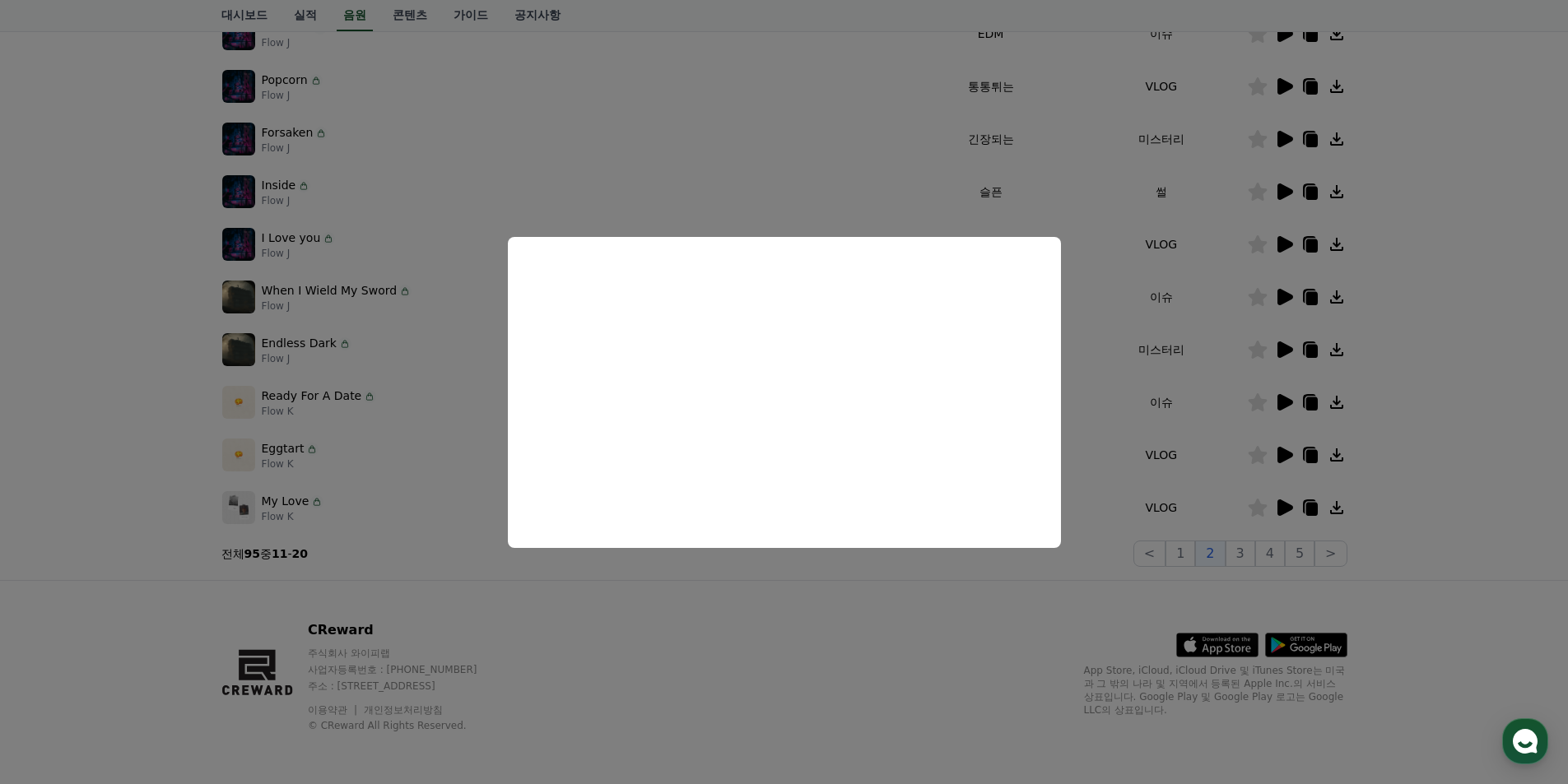
click at [1428, 330] on button "close modal" at bounding box center [784, 392] width 1568 height 784
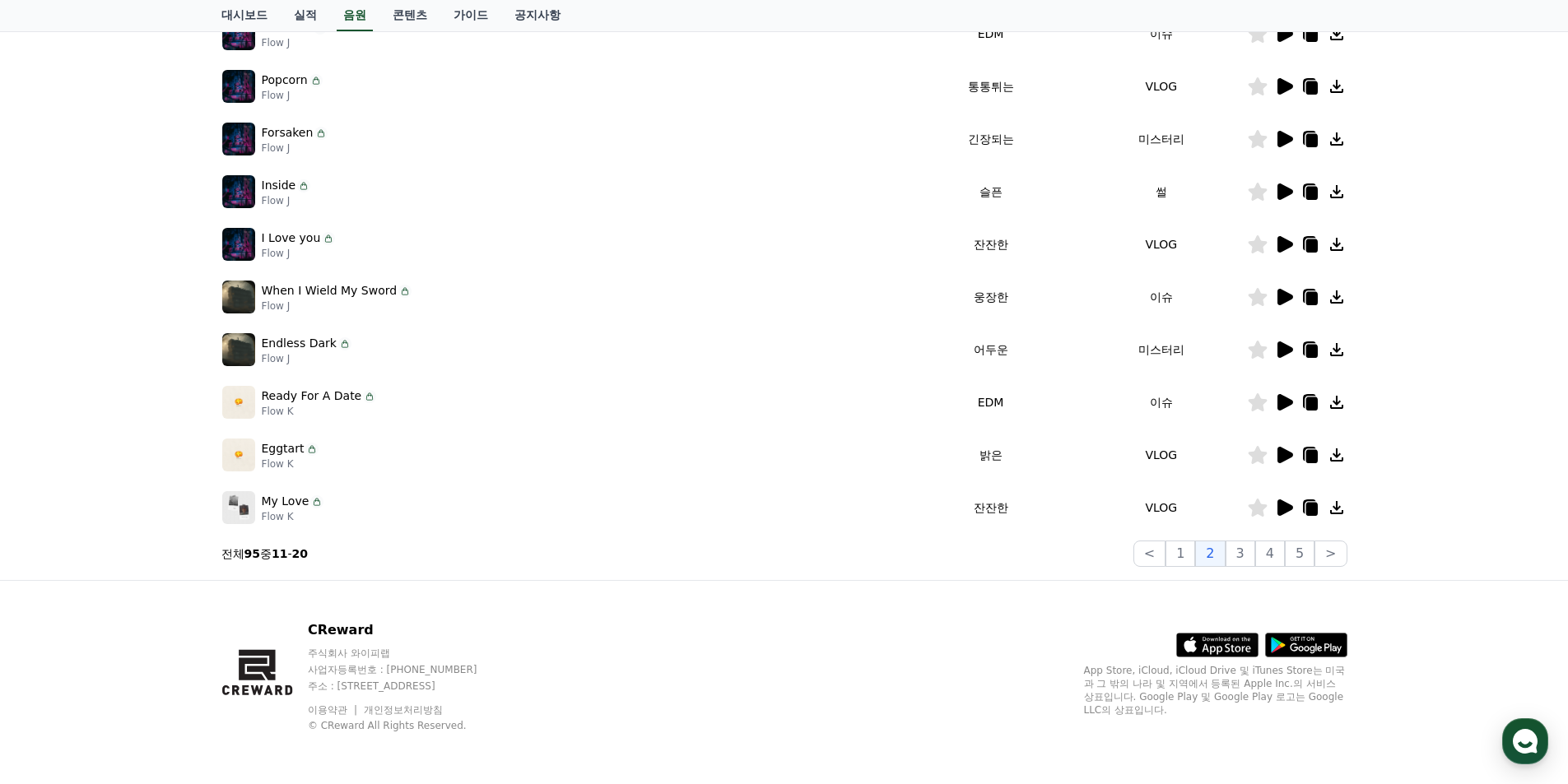
click at [1289, 351] on icon at bounding box center [1285, 349] width 15 height 16
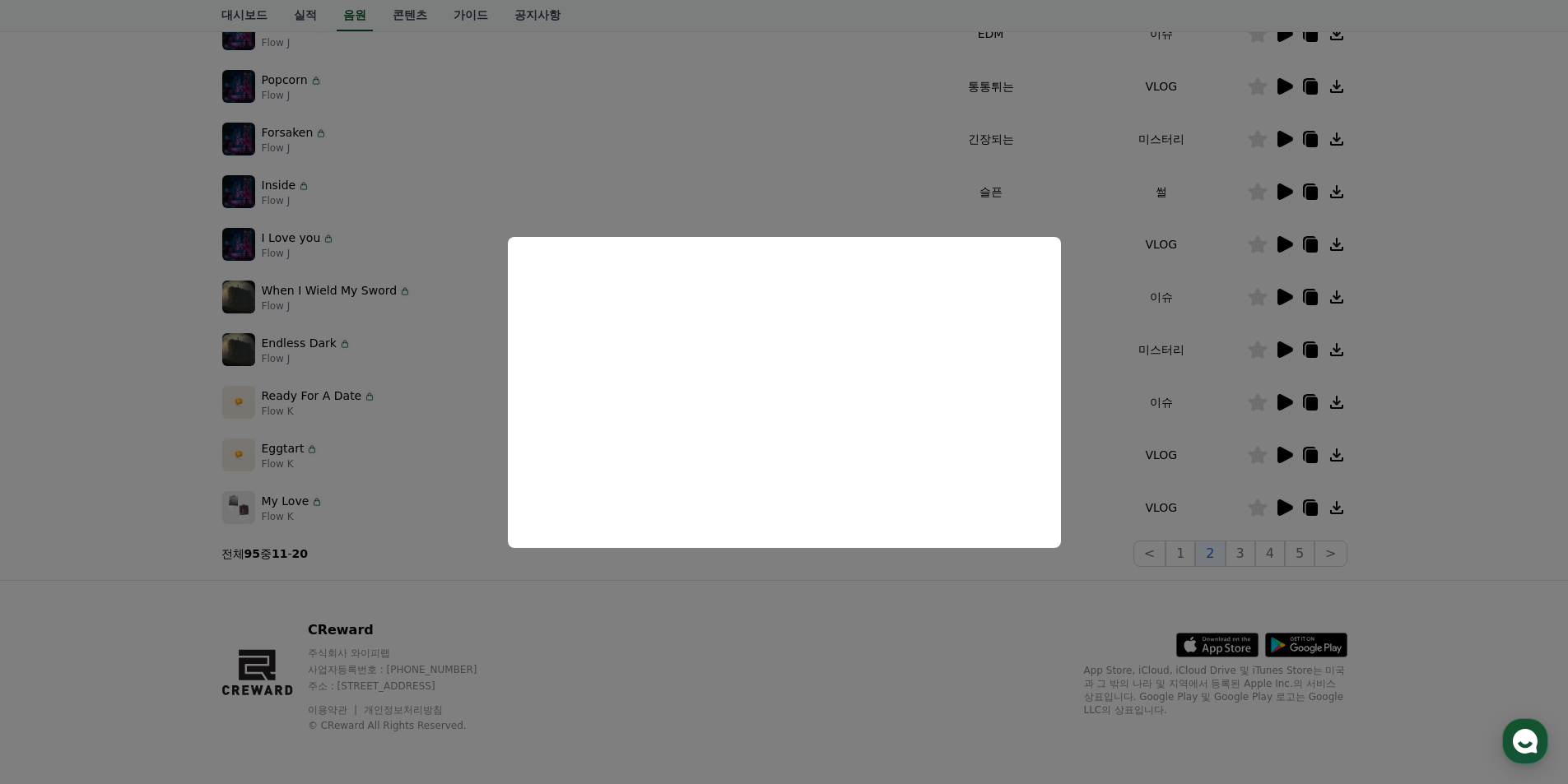
click at [1460, 336] on button "close modal" at bounding box center [784, 392] width 1568 height 784
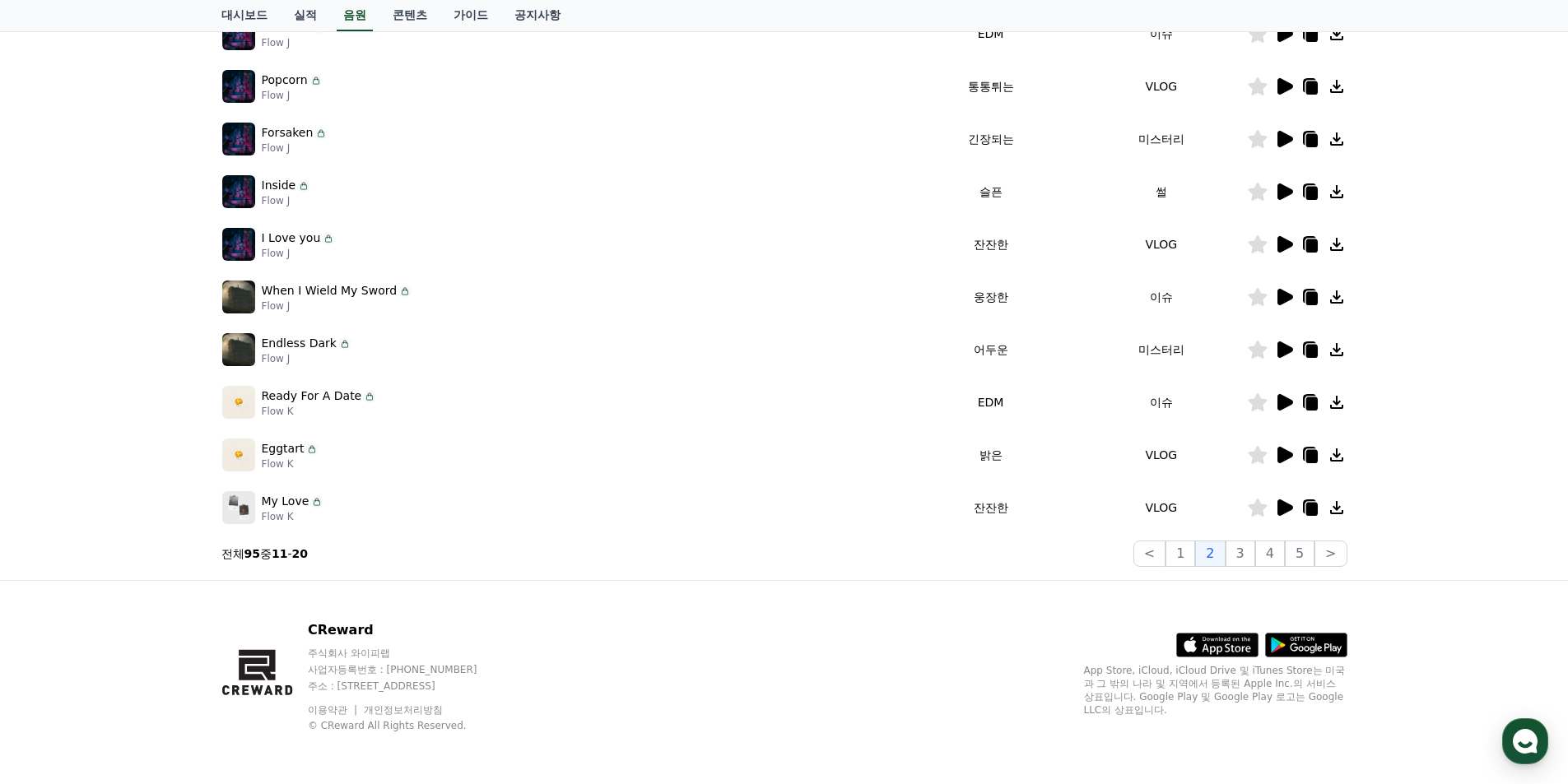
click at [1287, 246] on icon at bounding box center [1285, 244] width 15 height 16
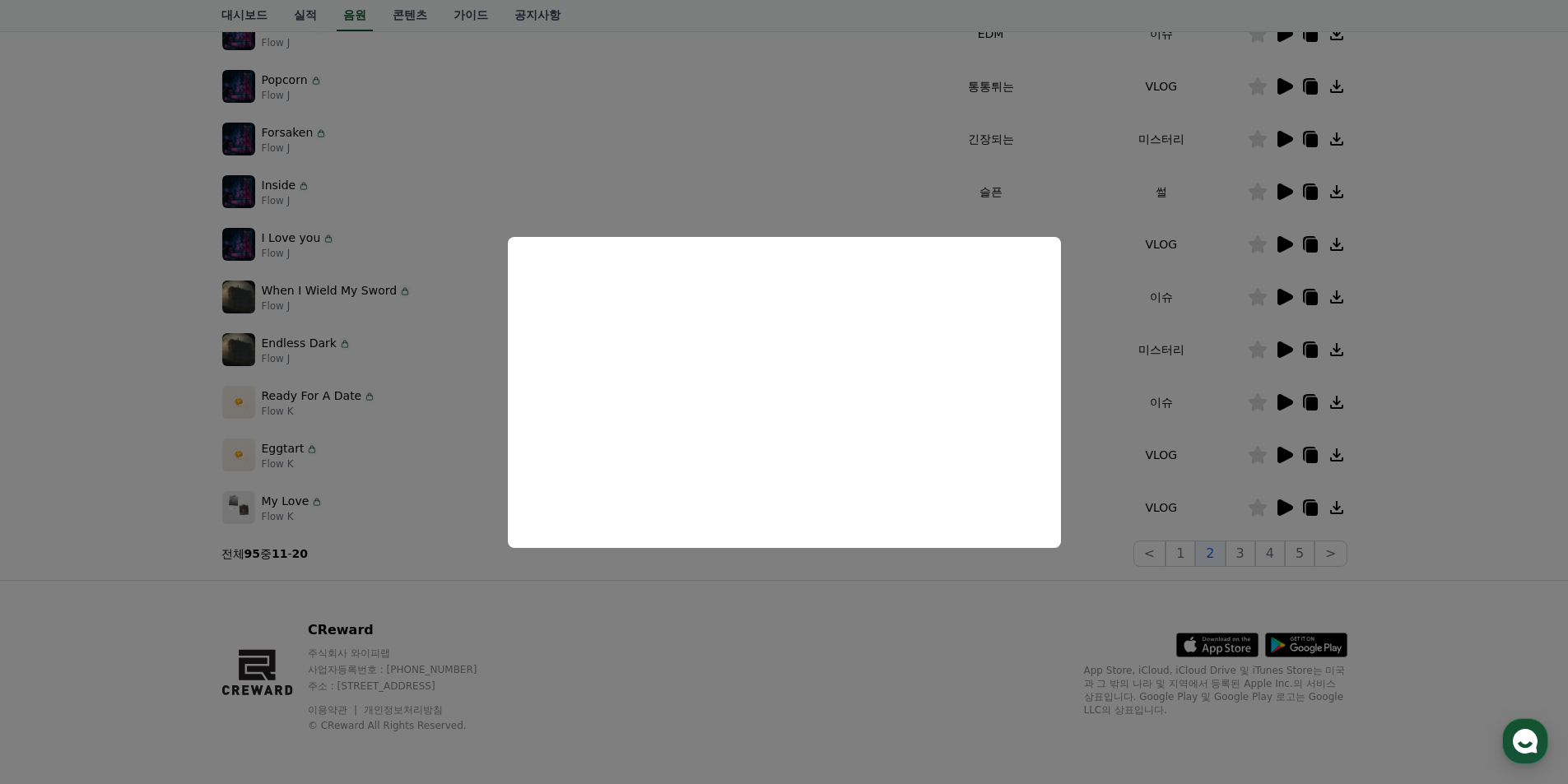
click at [1446, 311] on button "close modal" at bounding box center [784, 392] width 1568 height 784
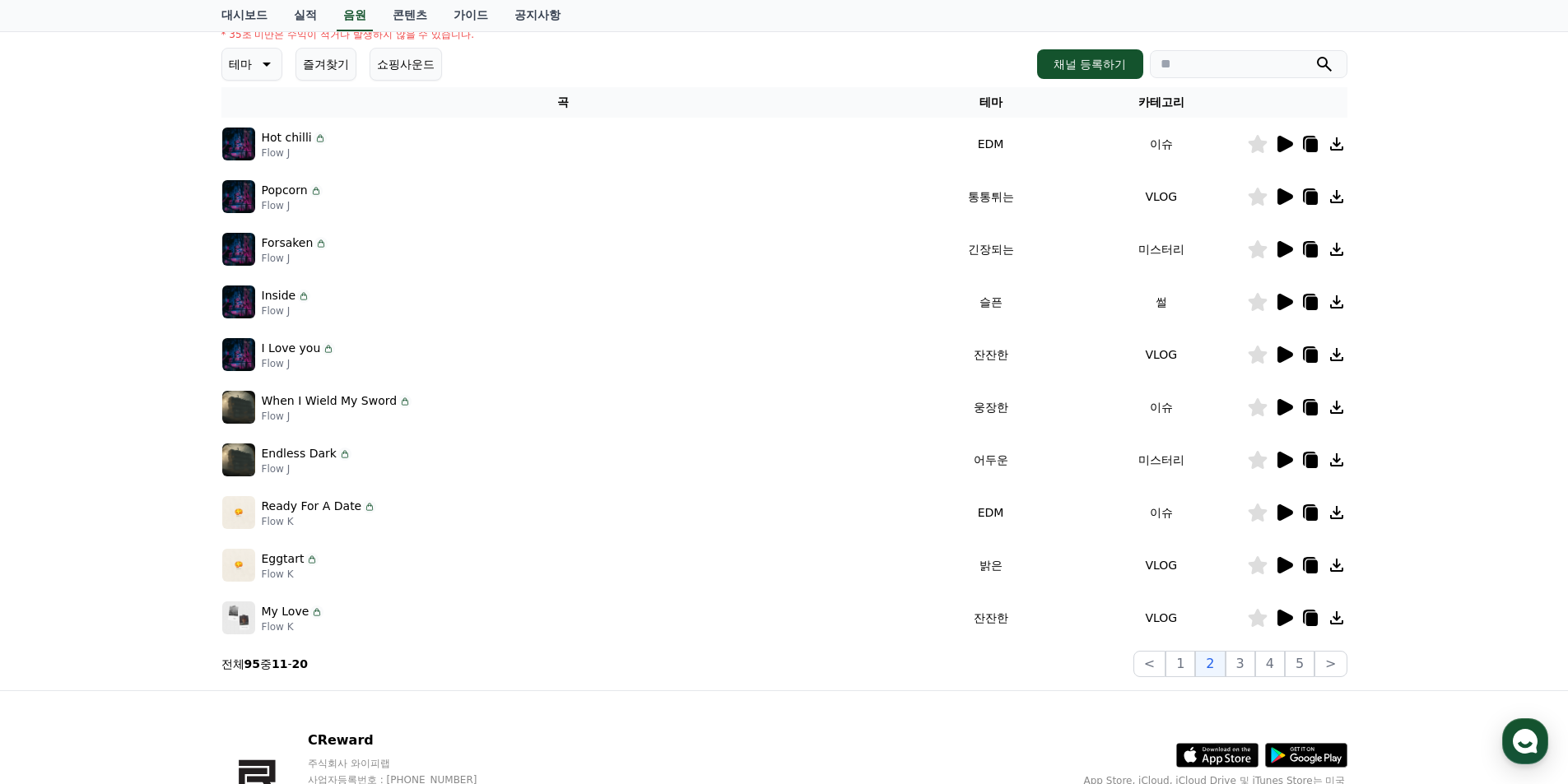
scroll to position [165, 0]
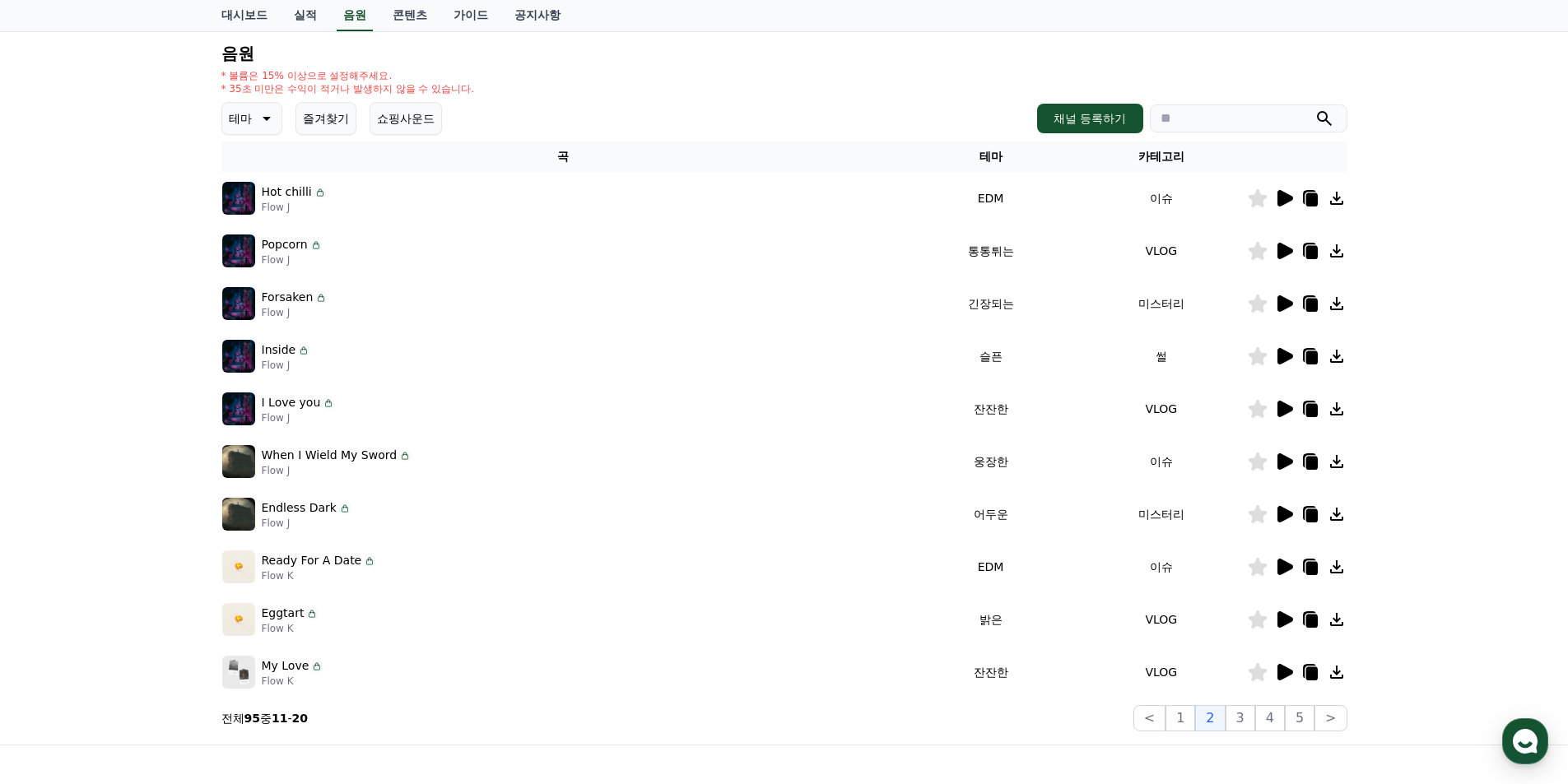
click at [1289, 305] on icon at bounding box center [1285, 303] width 15 height 16
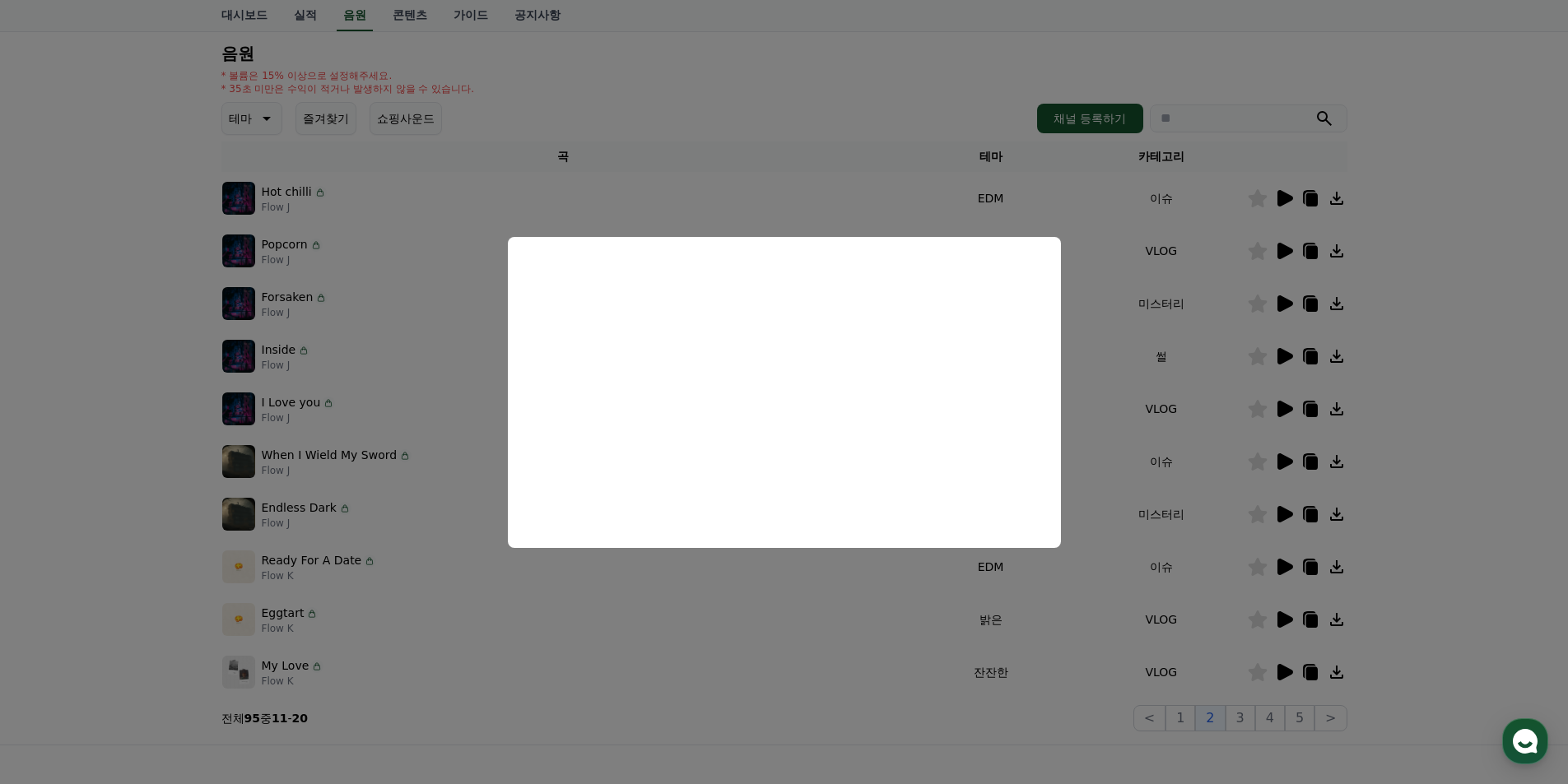
click at [1470, 332] on button "close modal" at bounding box center [784, 392] width 1568 height 784
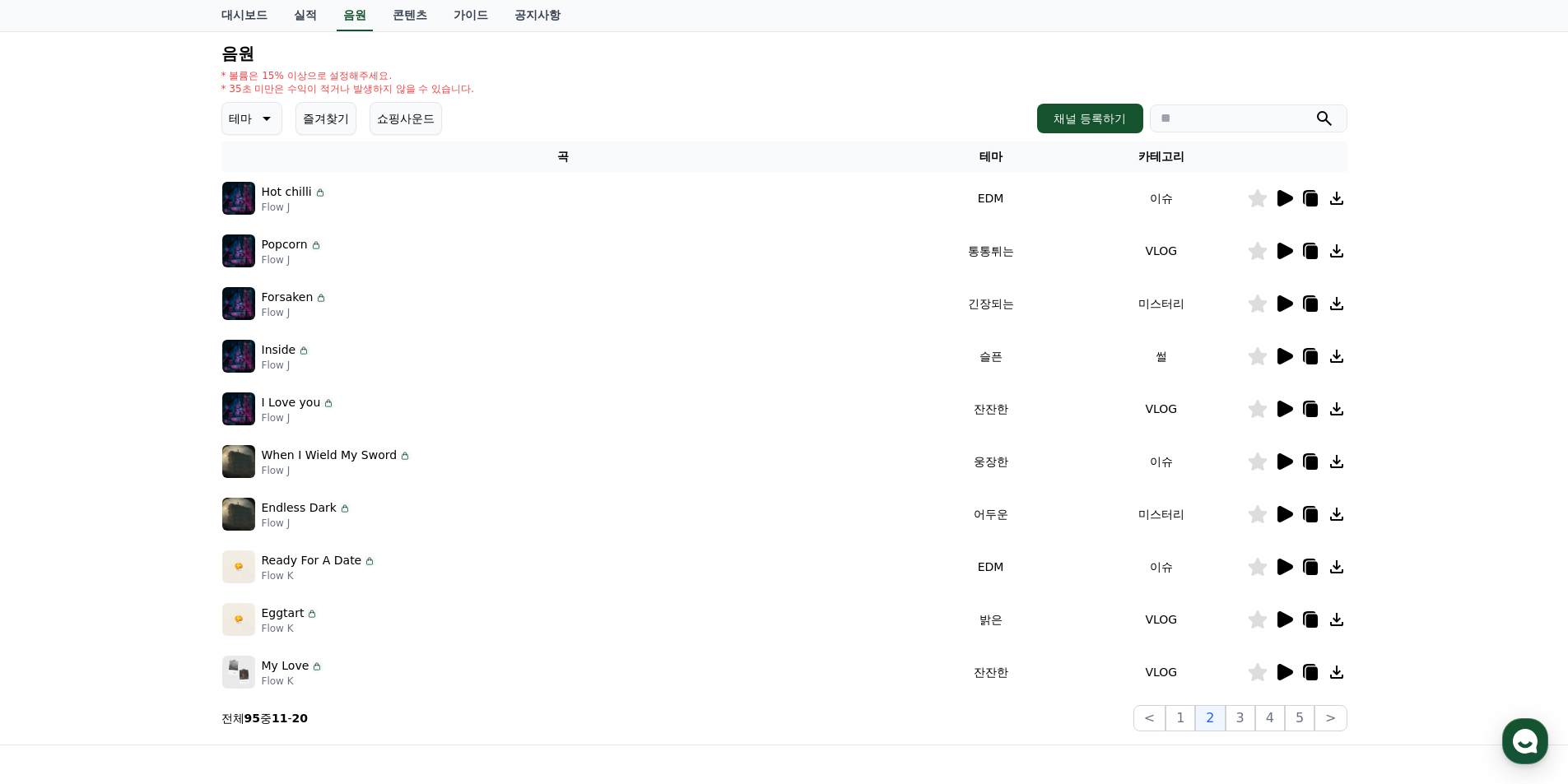
click at [1332, 302] on icon at bounding box center [1337, 303] width 20 height 20
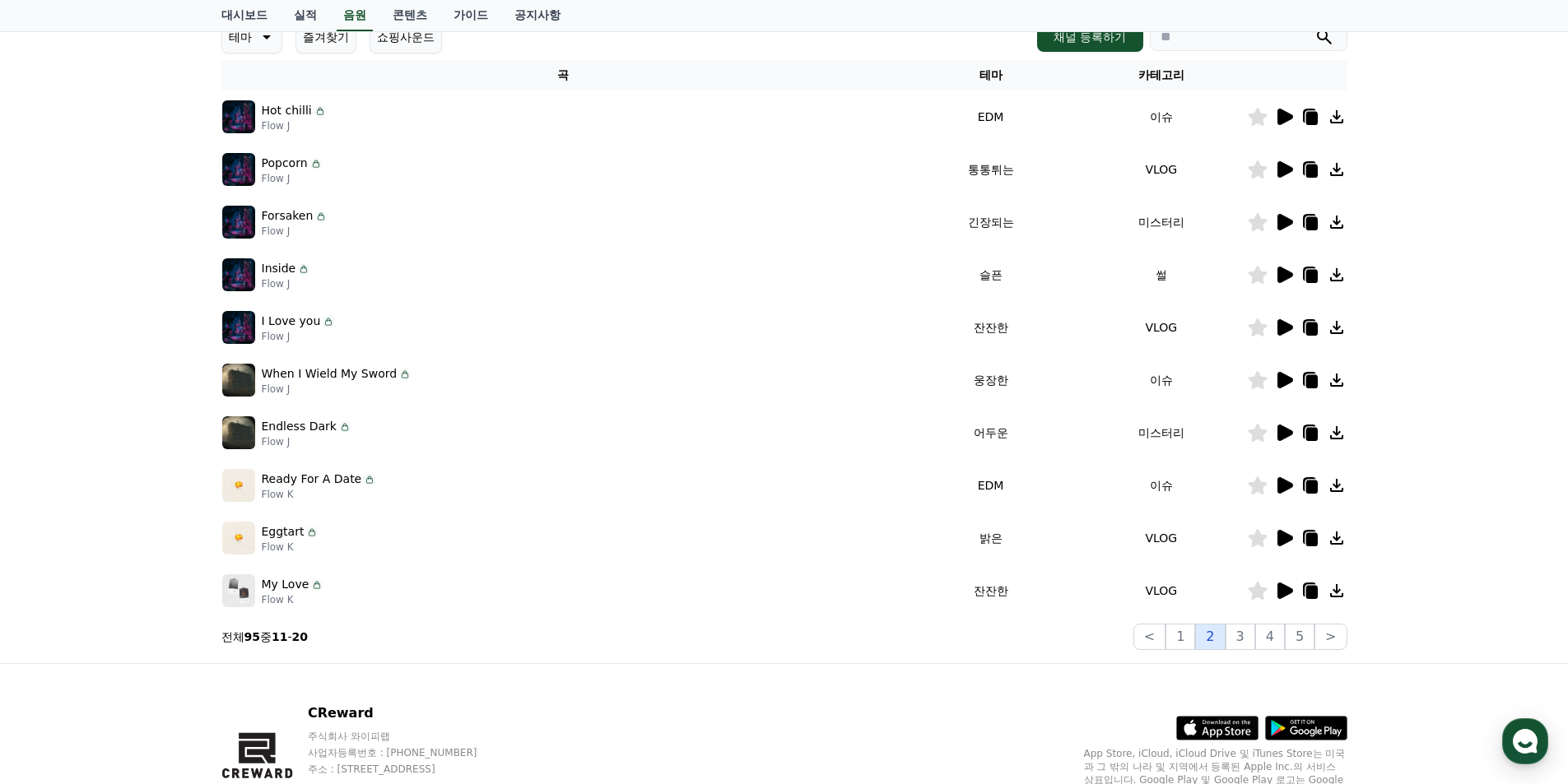
scroll to position [247, 0]
click at [1237, 634] on button "3" at bounding box center [1240, 635] width 30 height 26
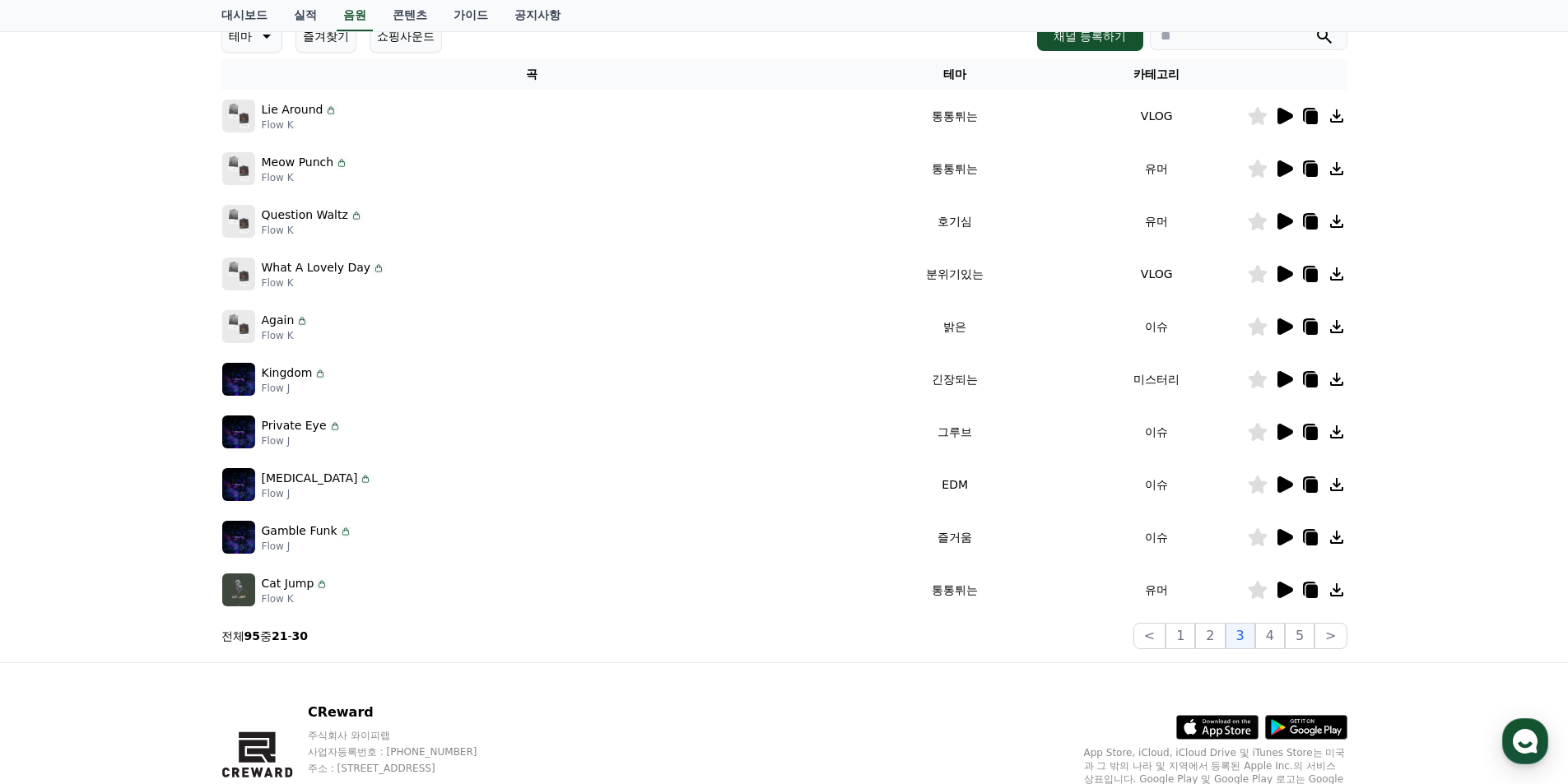
click at [1282, 384] on icon at bounding box center [1285, 379] width 15 height 16
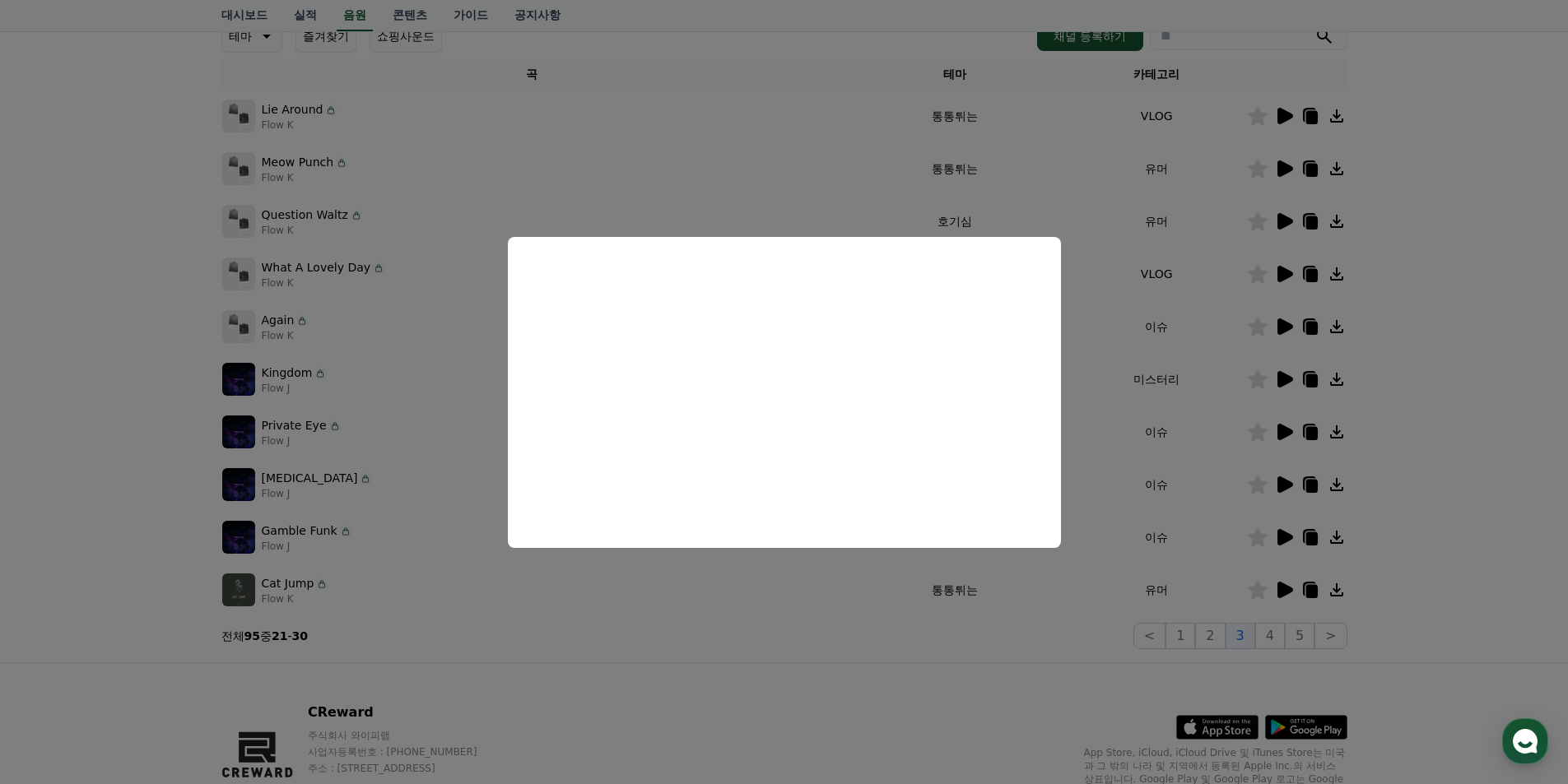
click at [1519, 516] on button "close modal" at bounding box center [784, 392] width 1568 height 784
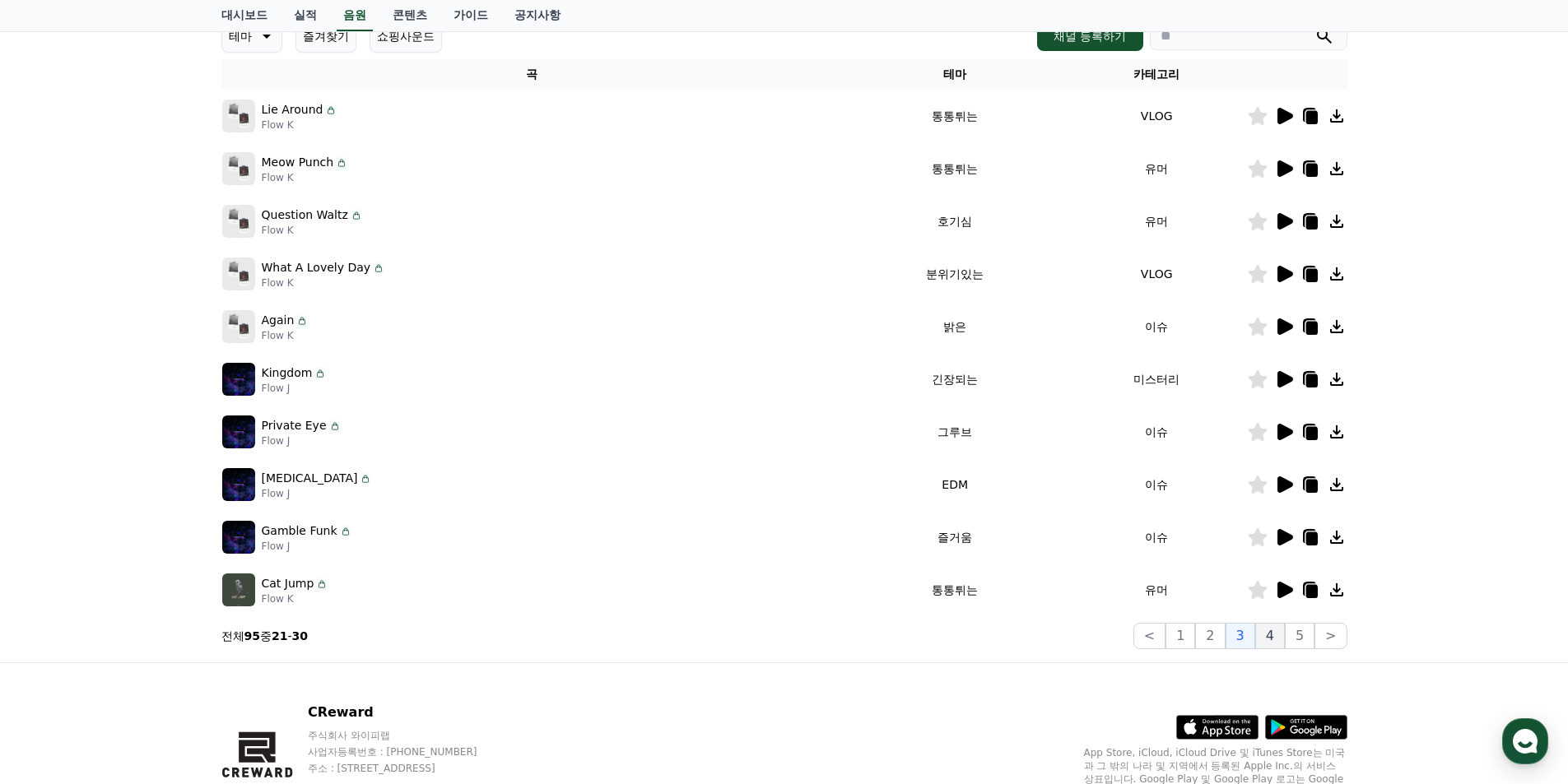
click at [1276, 635] on button "4" at bounding box center [1270, 635] width 30 height 26
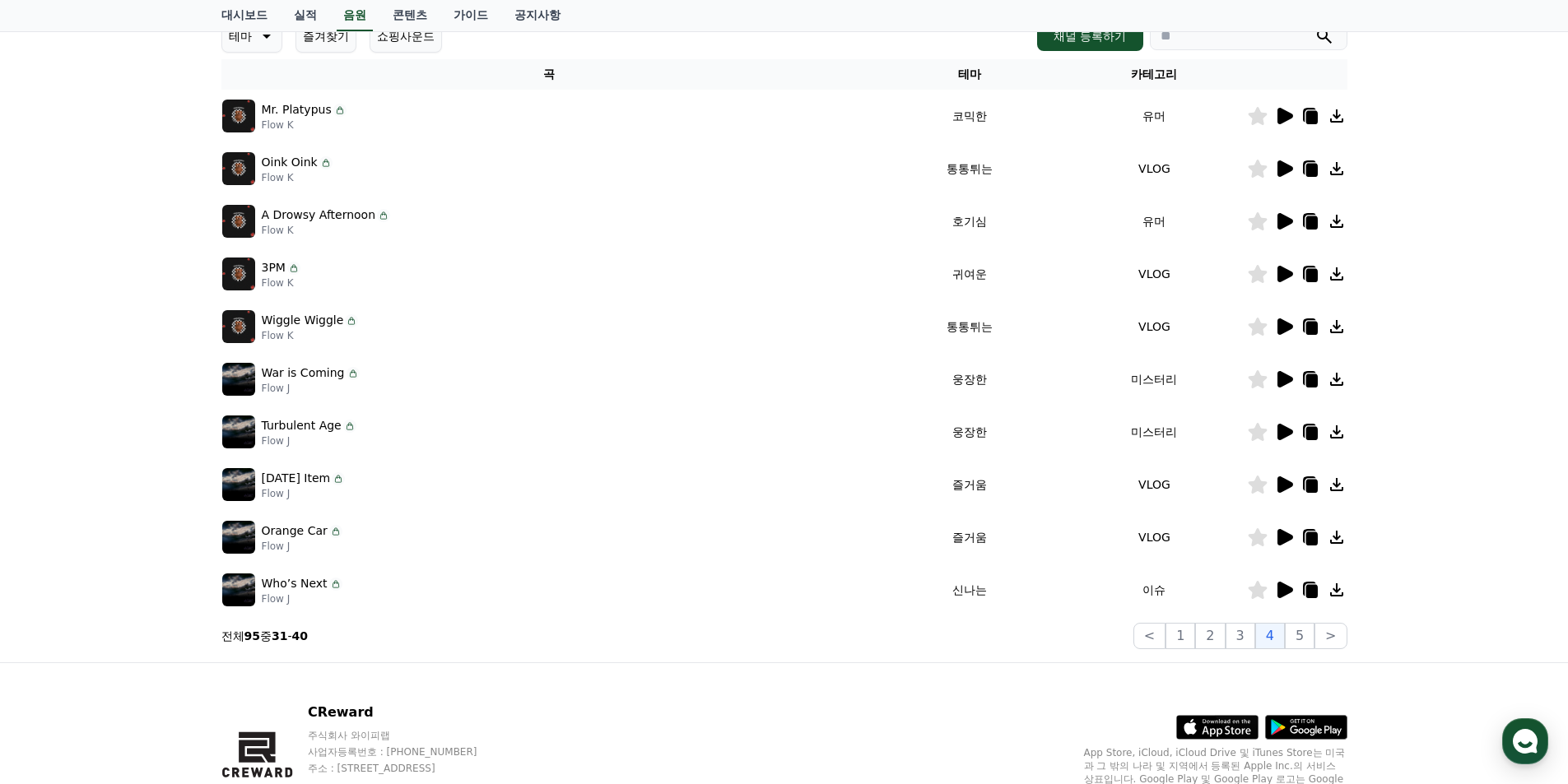
click at [1282, 378] on icon at bounding box center [1285, 379] width 15 height 16
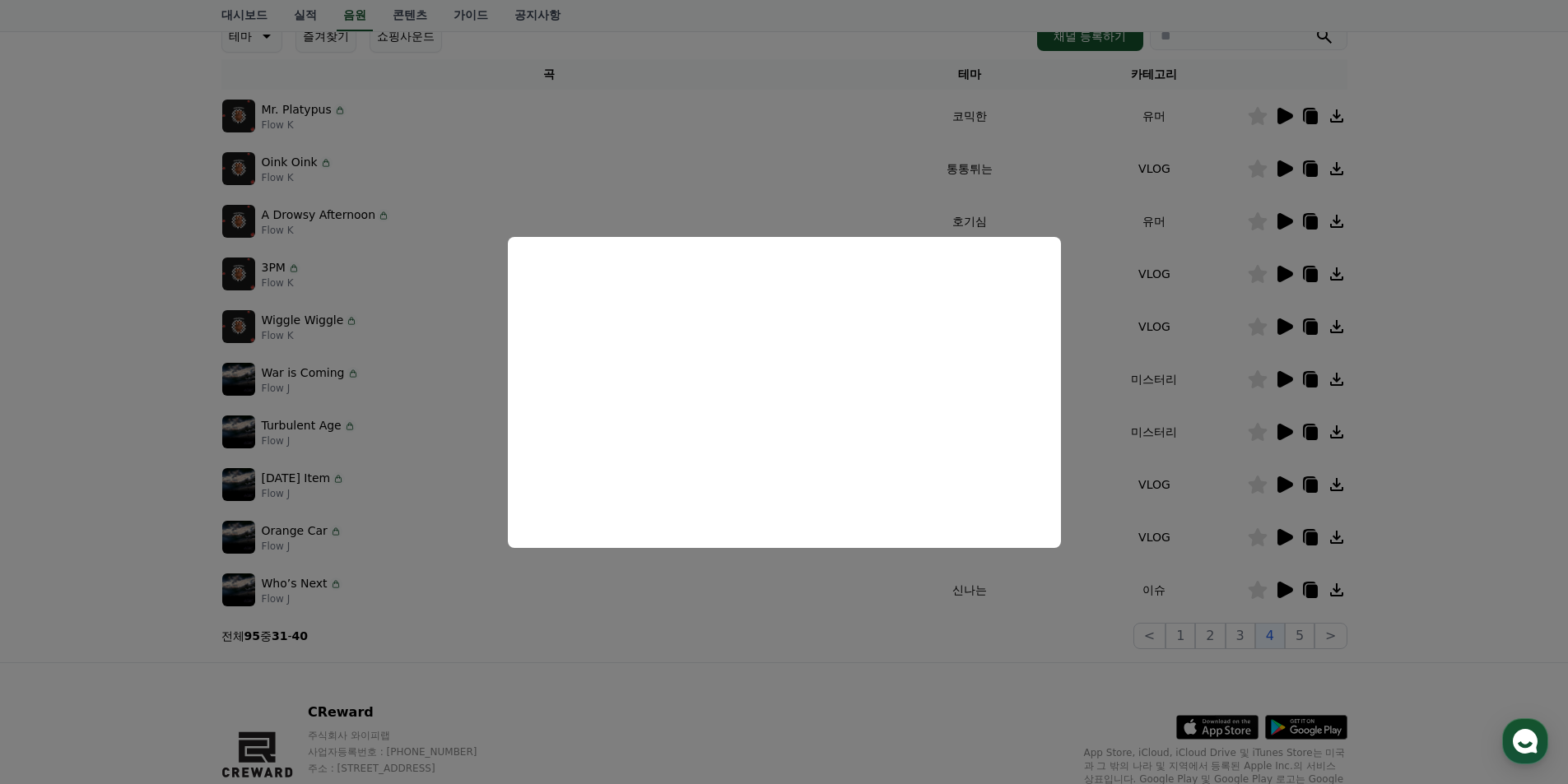
drag, startPoint x: 1413, startPoint y: 446, endPoint x: 1319, endPoint y: 437, distance: 94.4
click at [1411, 446] on button "close modal" at bounding box center [784, 392] width 1568 height 784
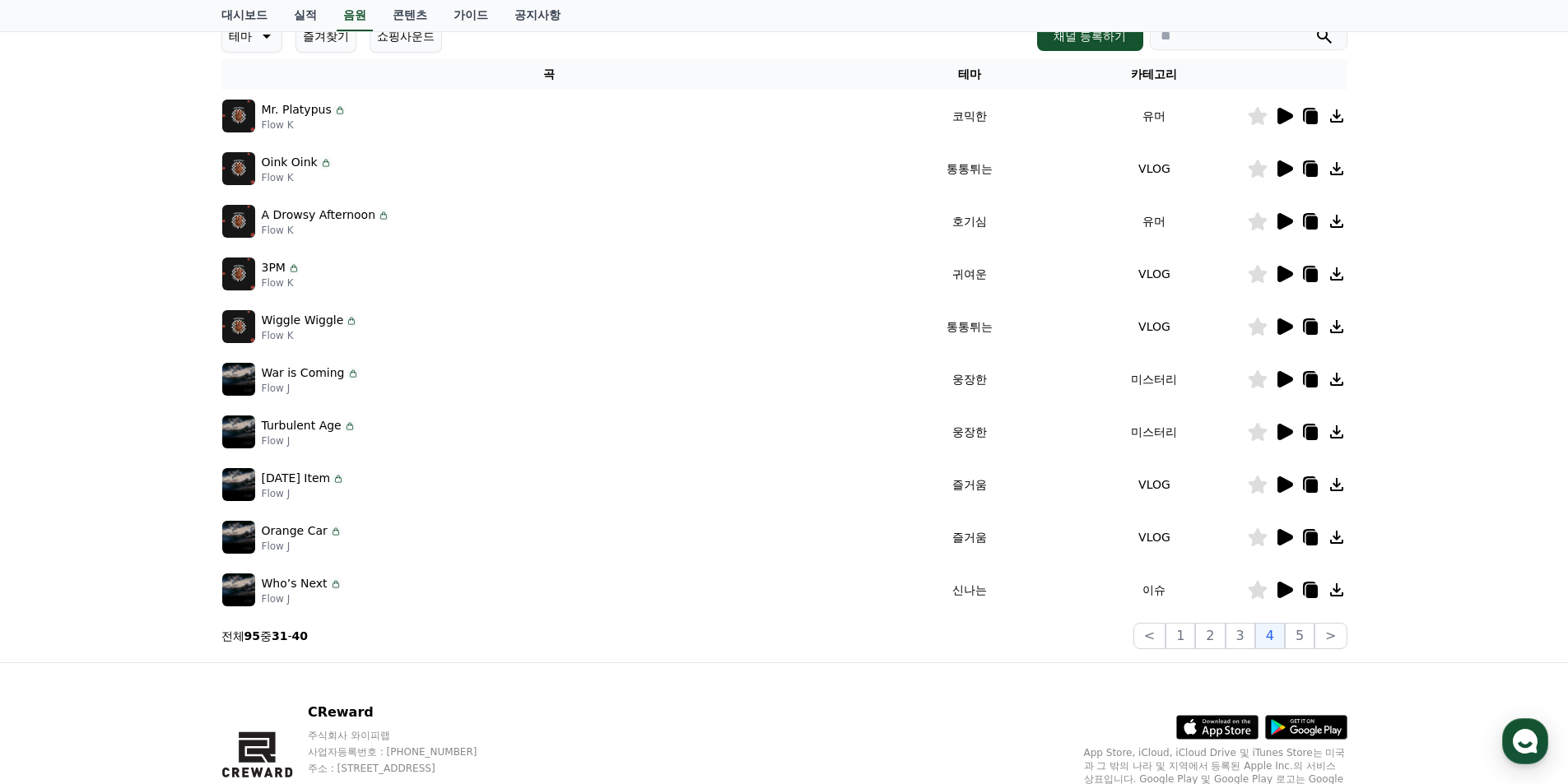
click at [1280, 435] on icon at bounding box center [1285, 432] width 15 height 16
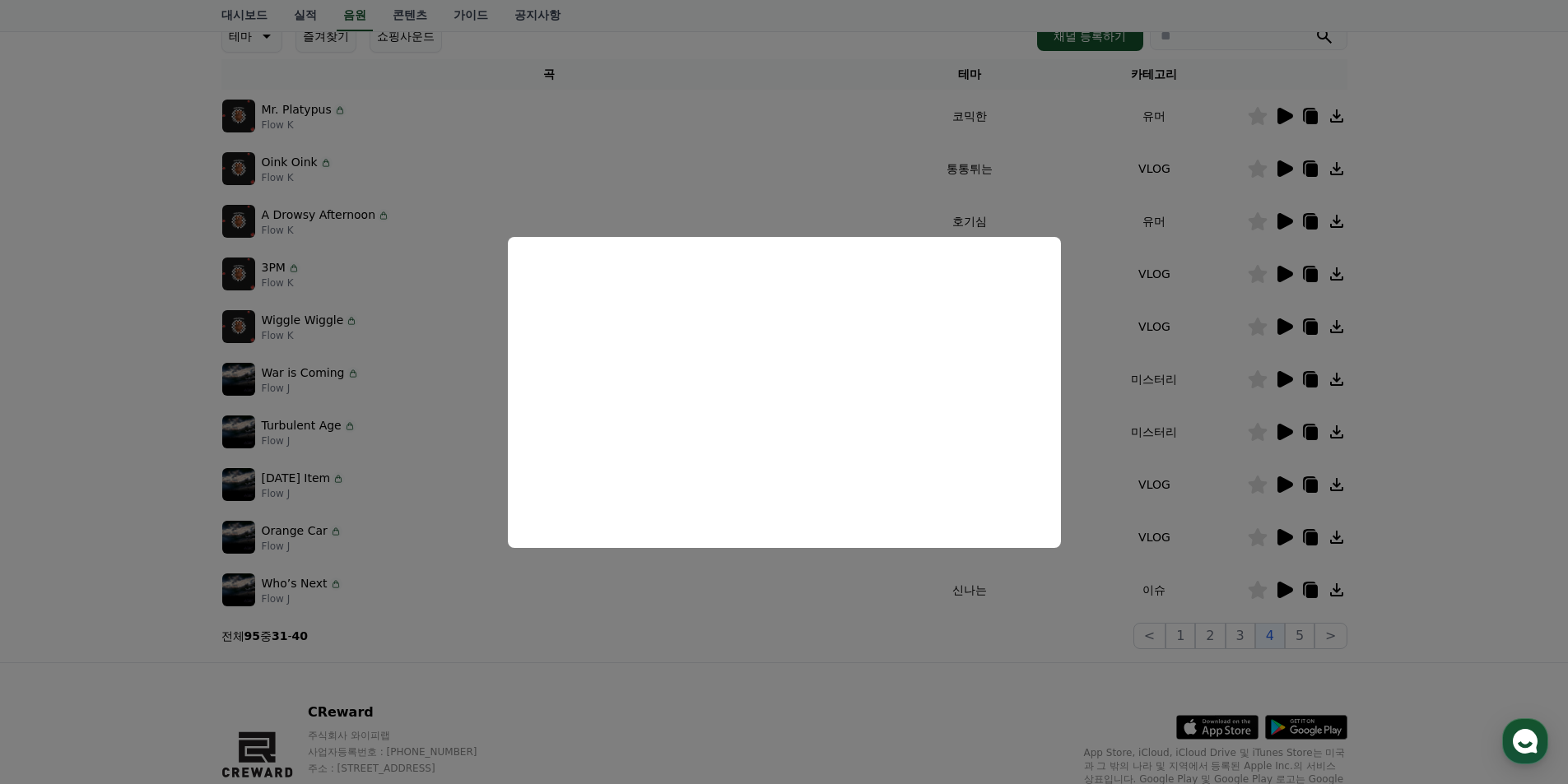
click at [1401, 446] on button "close modal" at bounding box center [784, 392] width 1568 height 784
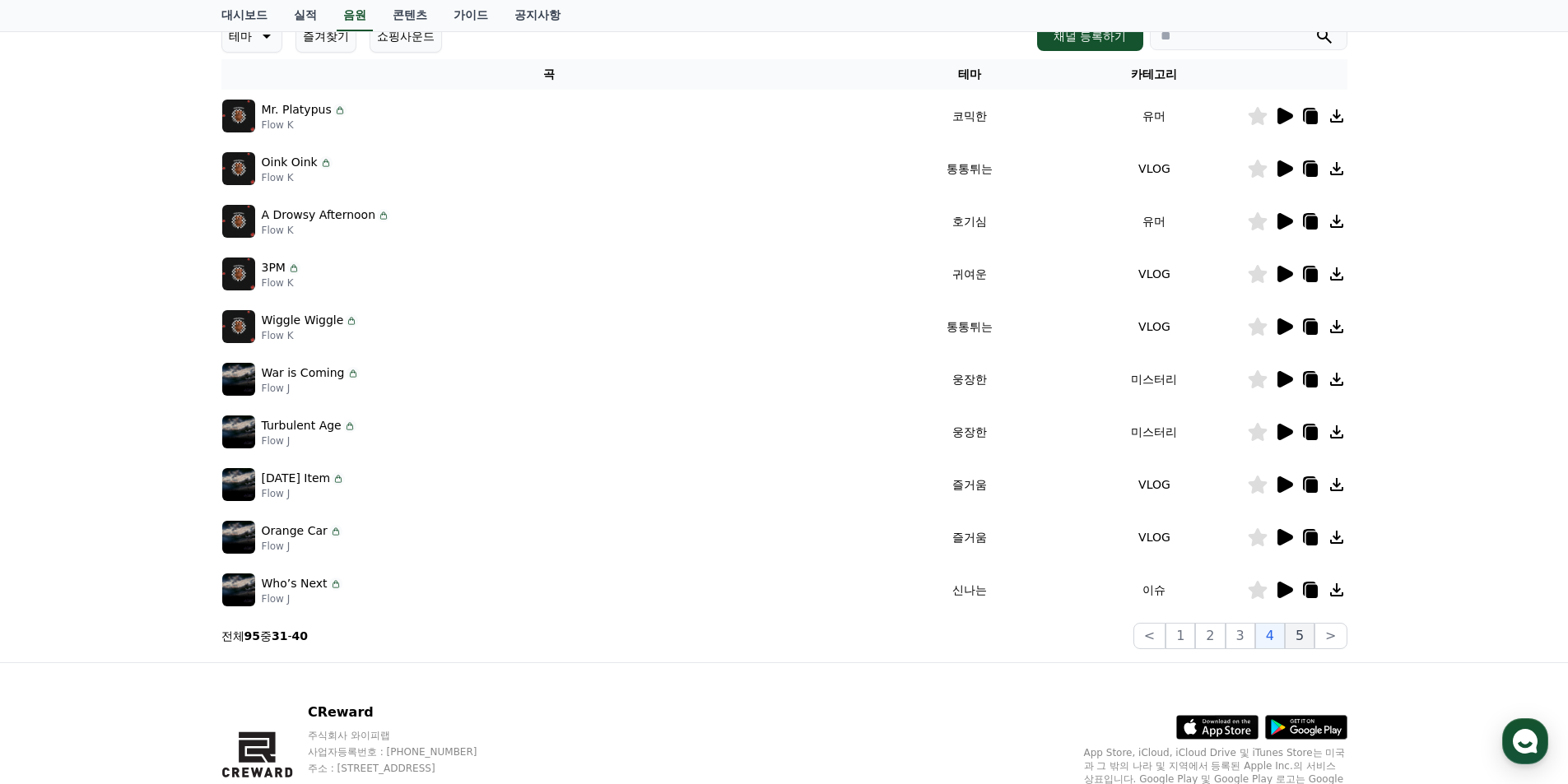
click at [1295, 634] on button "5" at bounding box center [1300, 635] width 30 height 26
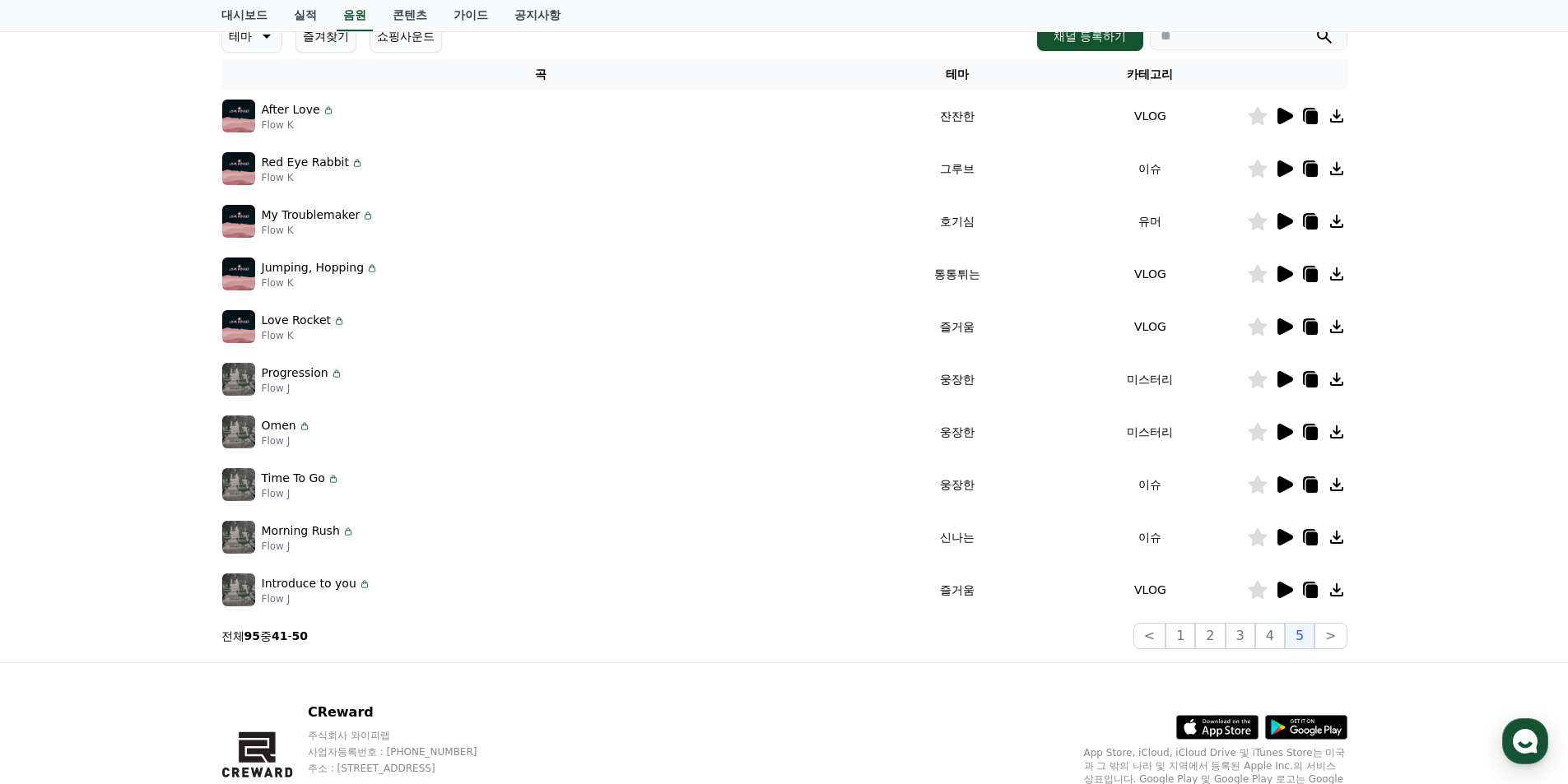
click at [1283, 379] on icon at bounding box center [1285, 379] width 15 height 16
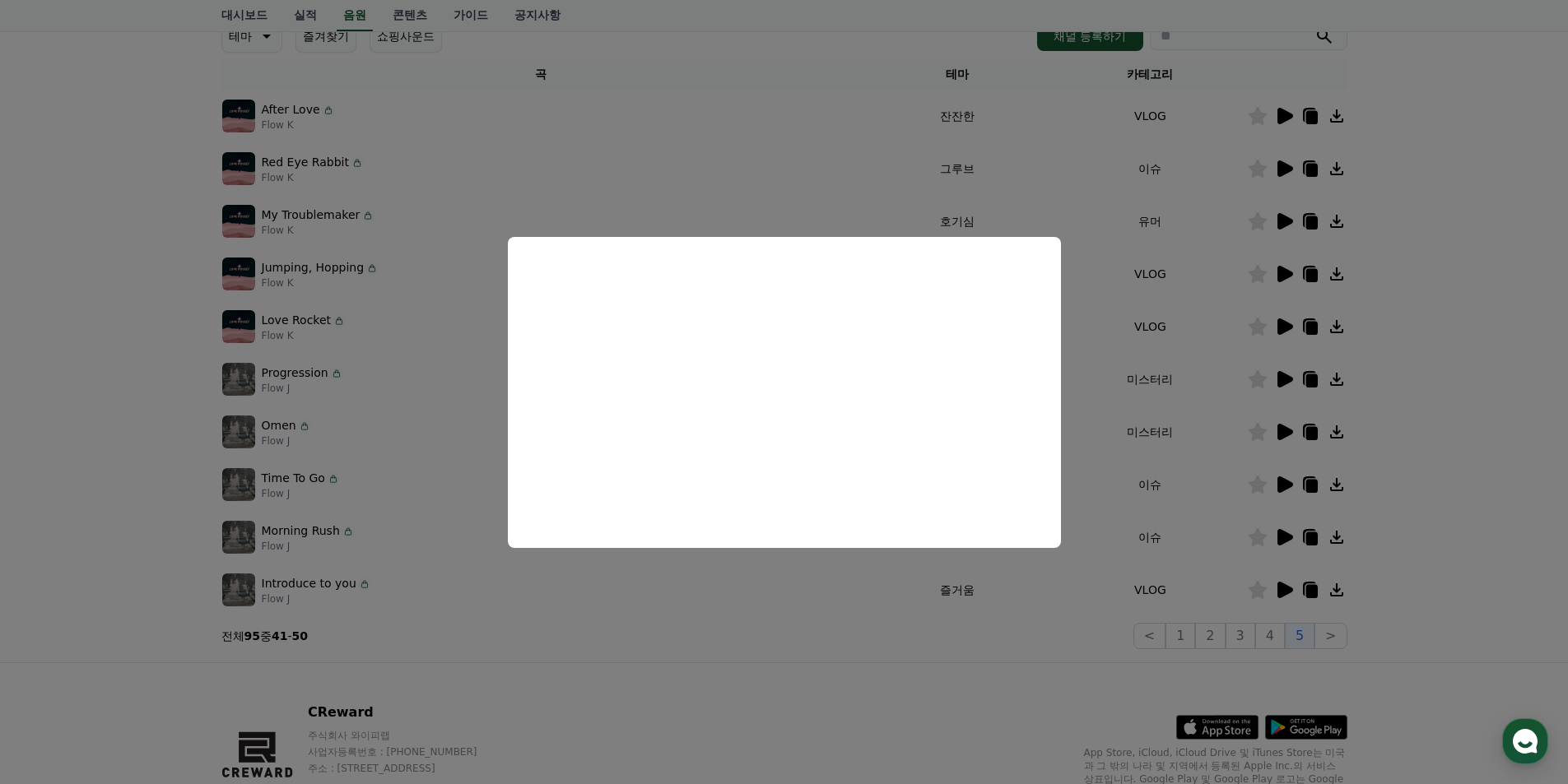
click at [1483, 423] on button "close modal" at bounding box center [784, 392] width 1568 height 784
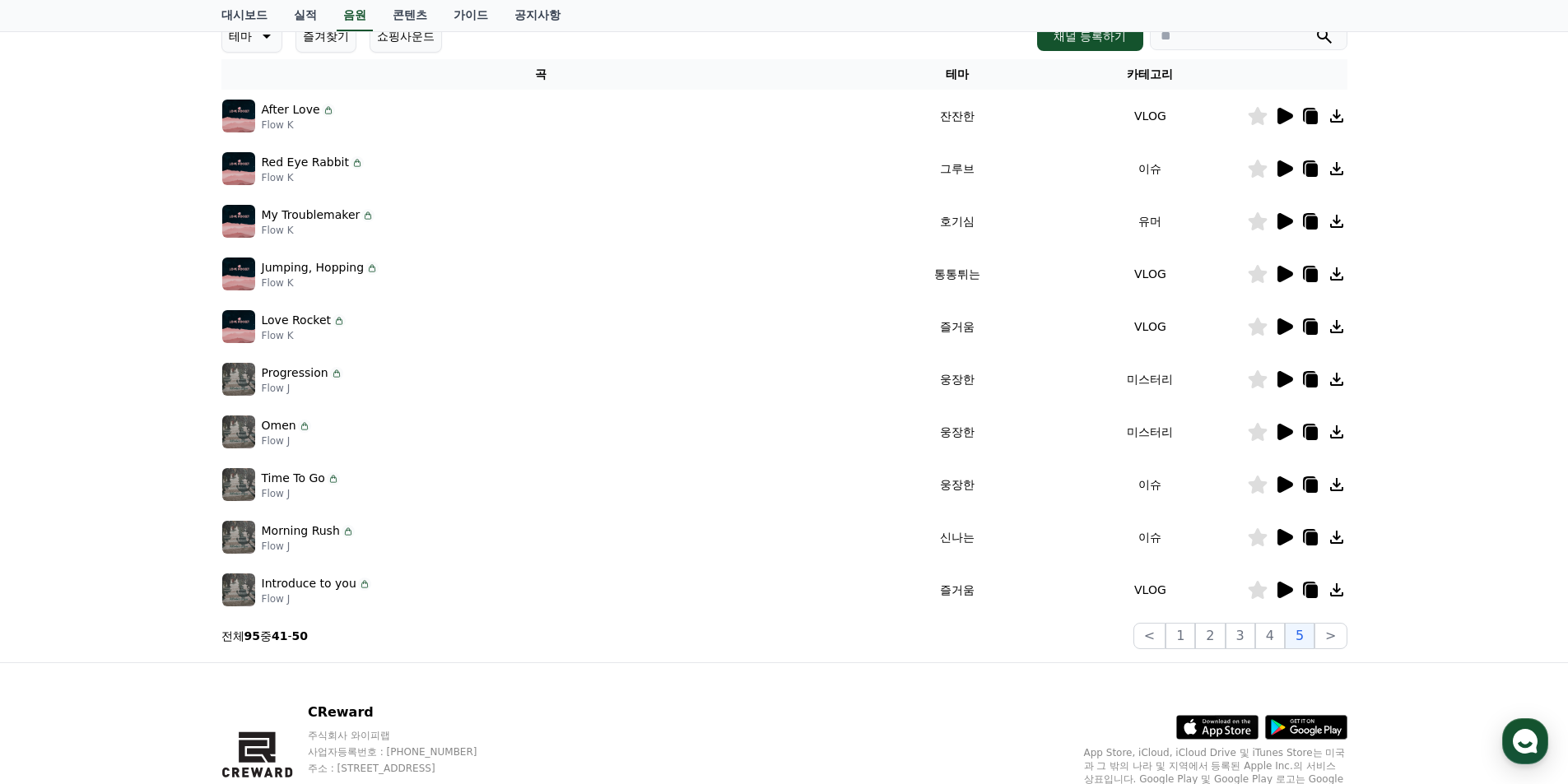
click at [1286, 430] on icon at bounding box center [1285, 432] width 15 height 16
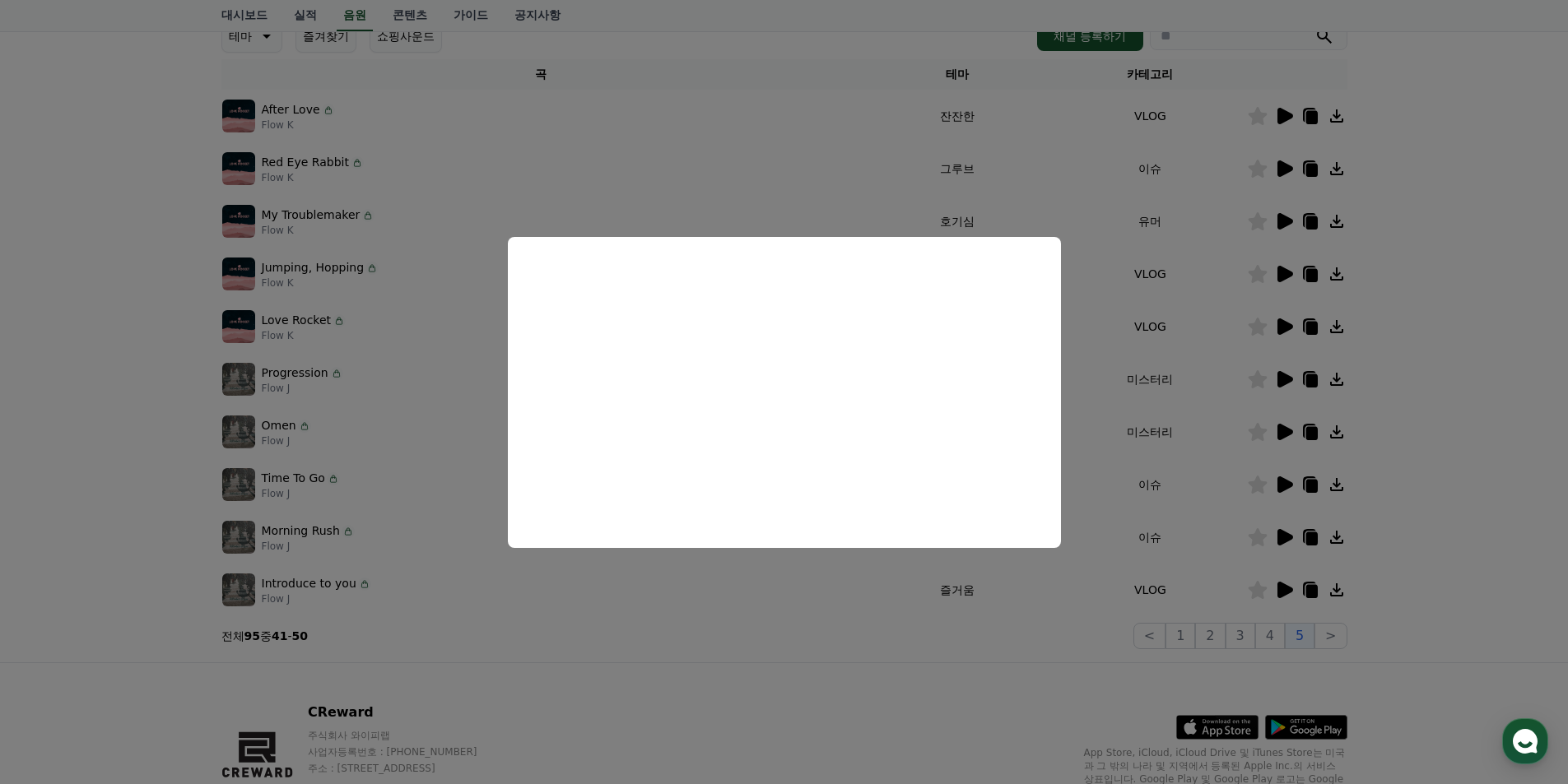
click at [1409, 416] on button "close modal" at bounding box center [784, 392] width 1568 height 784
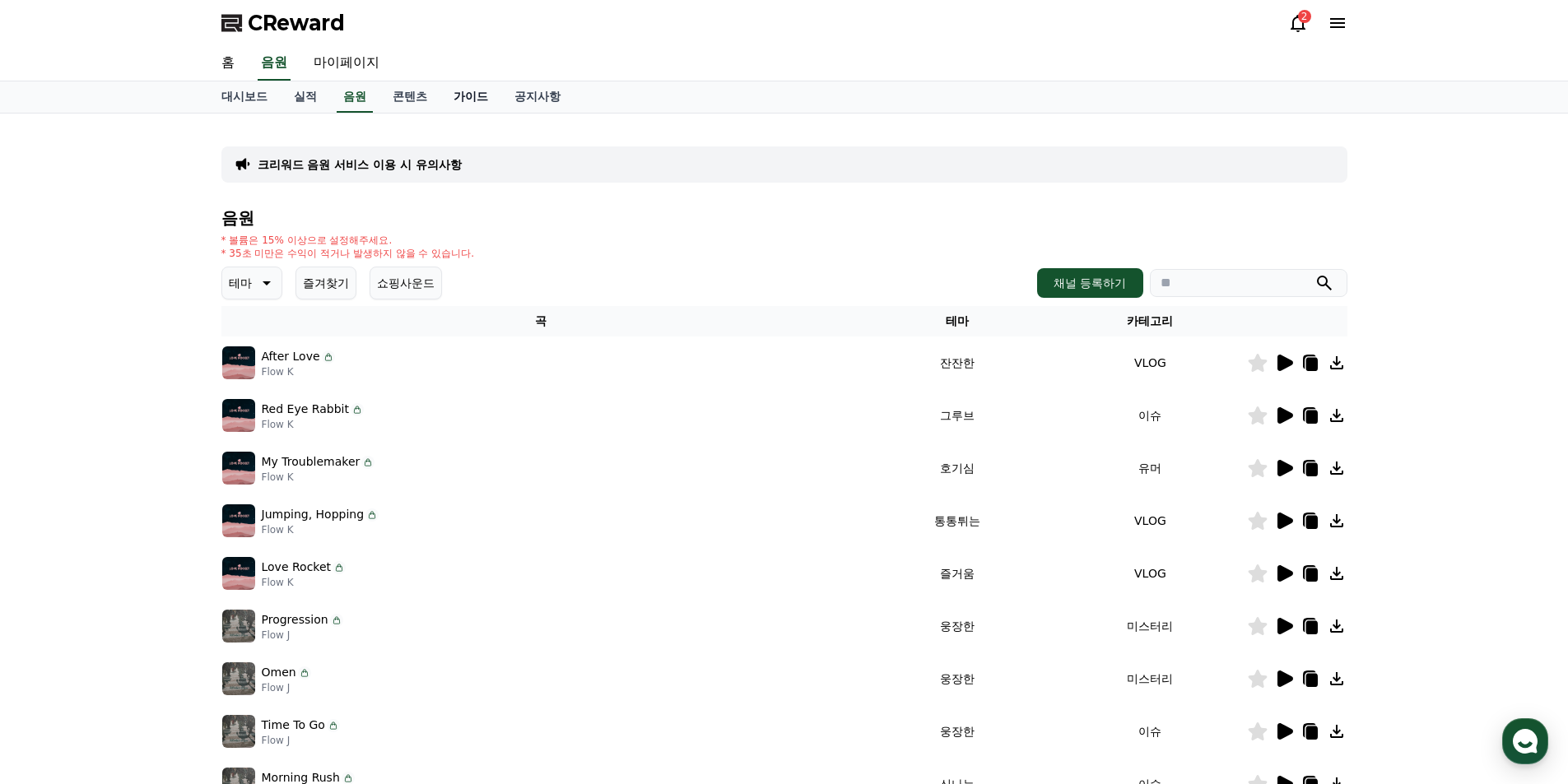
click at [481, 86] on link "가이드" at bounding box center [471, 96] width 61 height 32
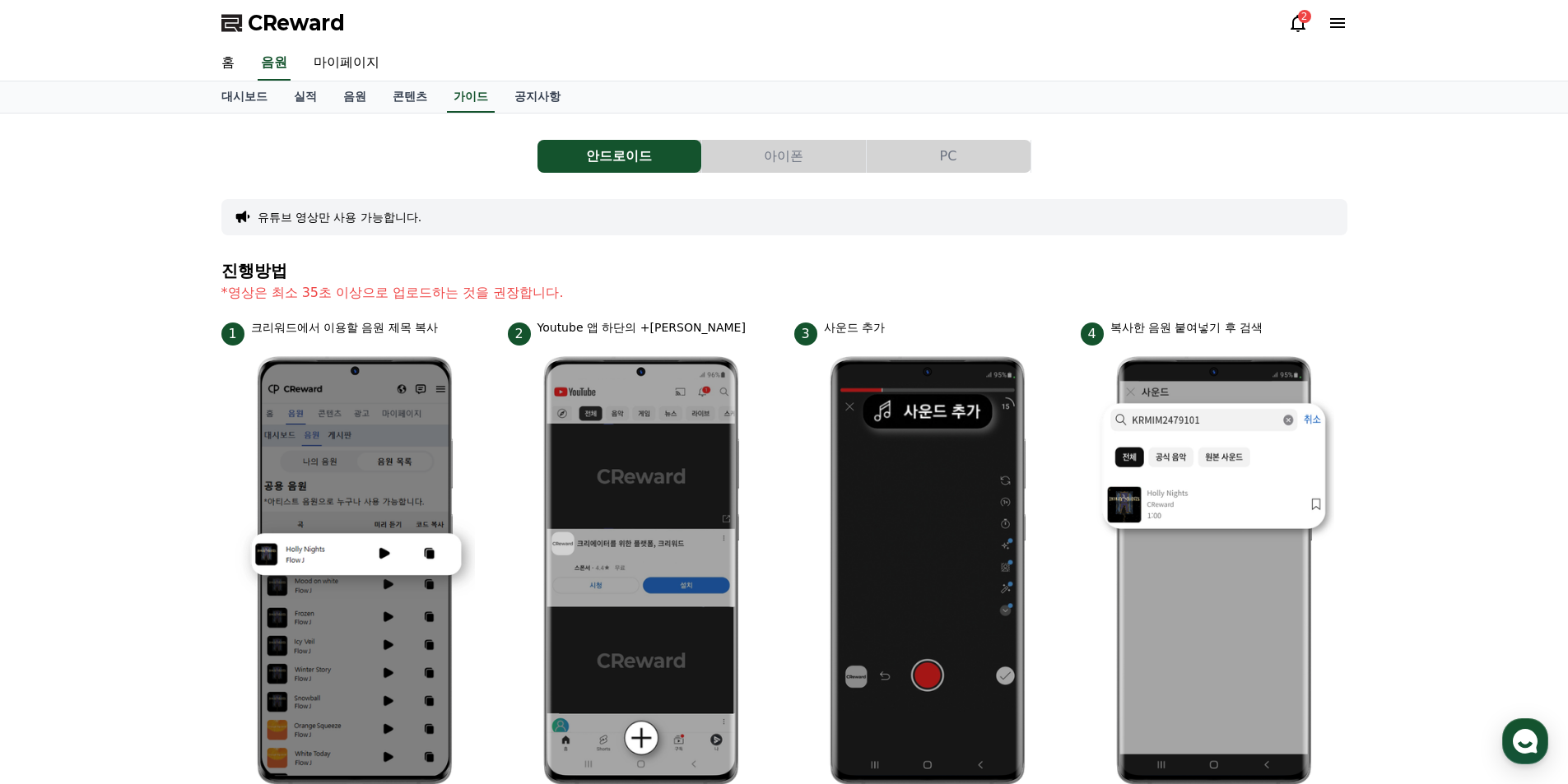
click at [916, 149] on button "PC" at bounding box center [949, 156] width 164 height 33
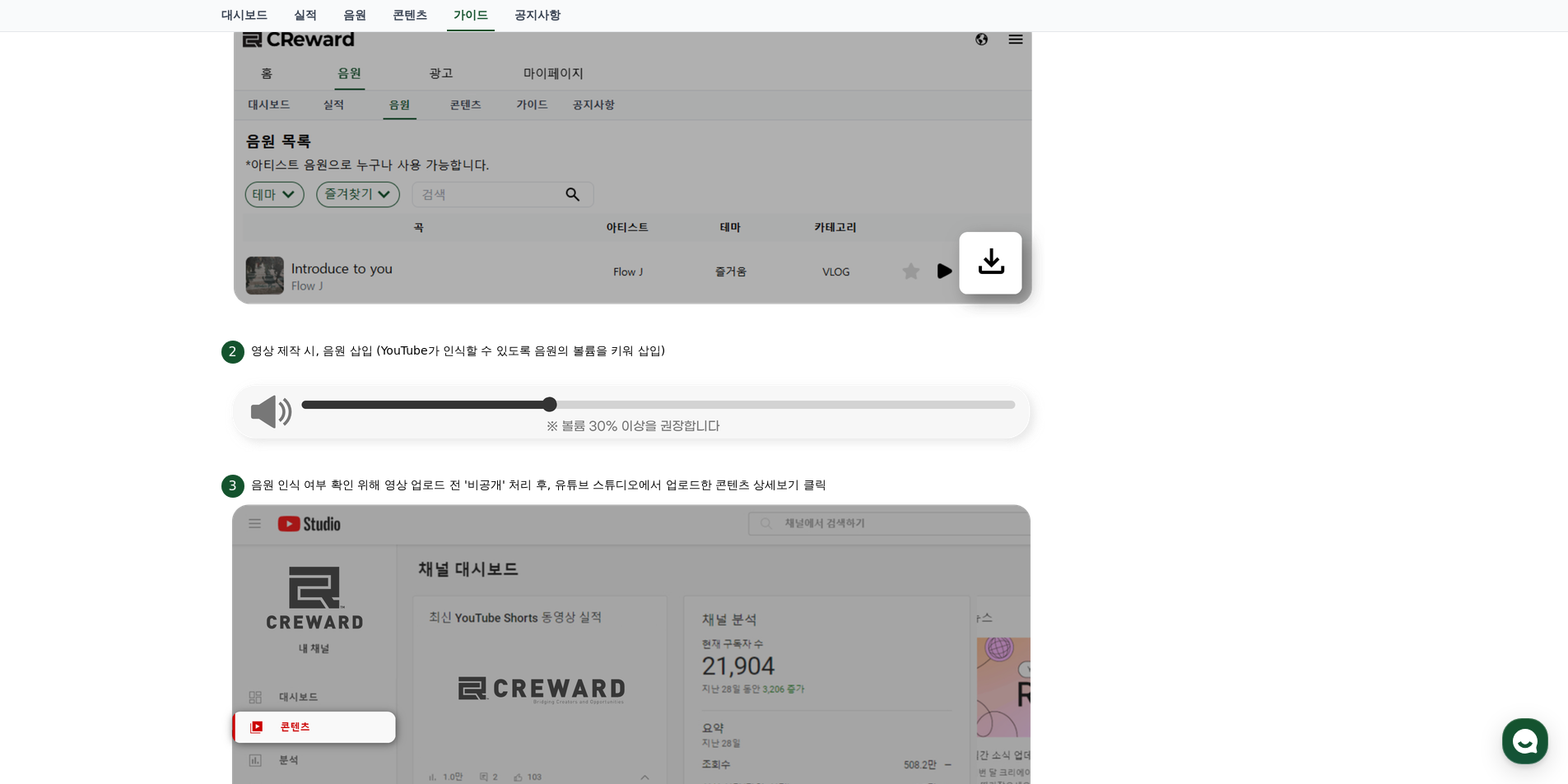
scroll to position [488, 0]
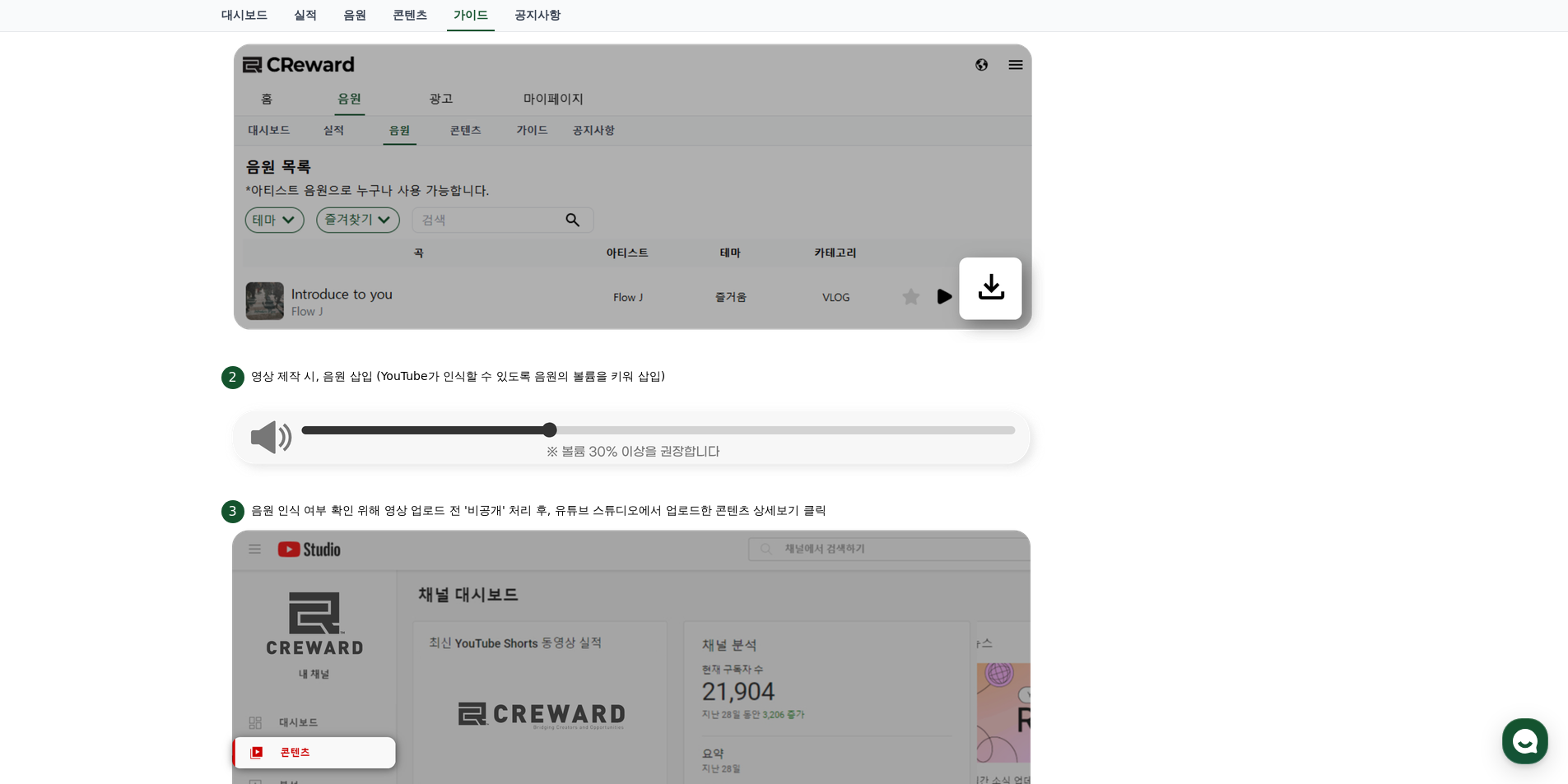
drag, startPoint x: 287, startPoint y: 374, endPoint x: 478, endPoint y: 373, distance: 191.0
click at [478, 373] on p "영상 제작 시, 음원 삽입 (YouTube가 인식할 수 있도록 음원의 볼륨을 키워 삽입)" at bounding box center [458, 376] width 415 height 17
click at [571, 377] on p "영상 제작 시, 음원 삽입 (YouTube가 인식할 수 있도록 음원의 볼륨을 키워 삽입)" at bounding box center [458, 376] width 415 height 17
drag, startPoint x: 621, startPoint y: 377, endPoint x: 384, endPoint y: 382, distance: 237.1
click at [384, 382] on p "영상 제작 시, 음원 삽입 (YouTube가 인식할 수 있도록 음원의 볼륨을 키워 삽입)" at bounding box center [458, 376] width 415 height 17
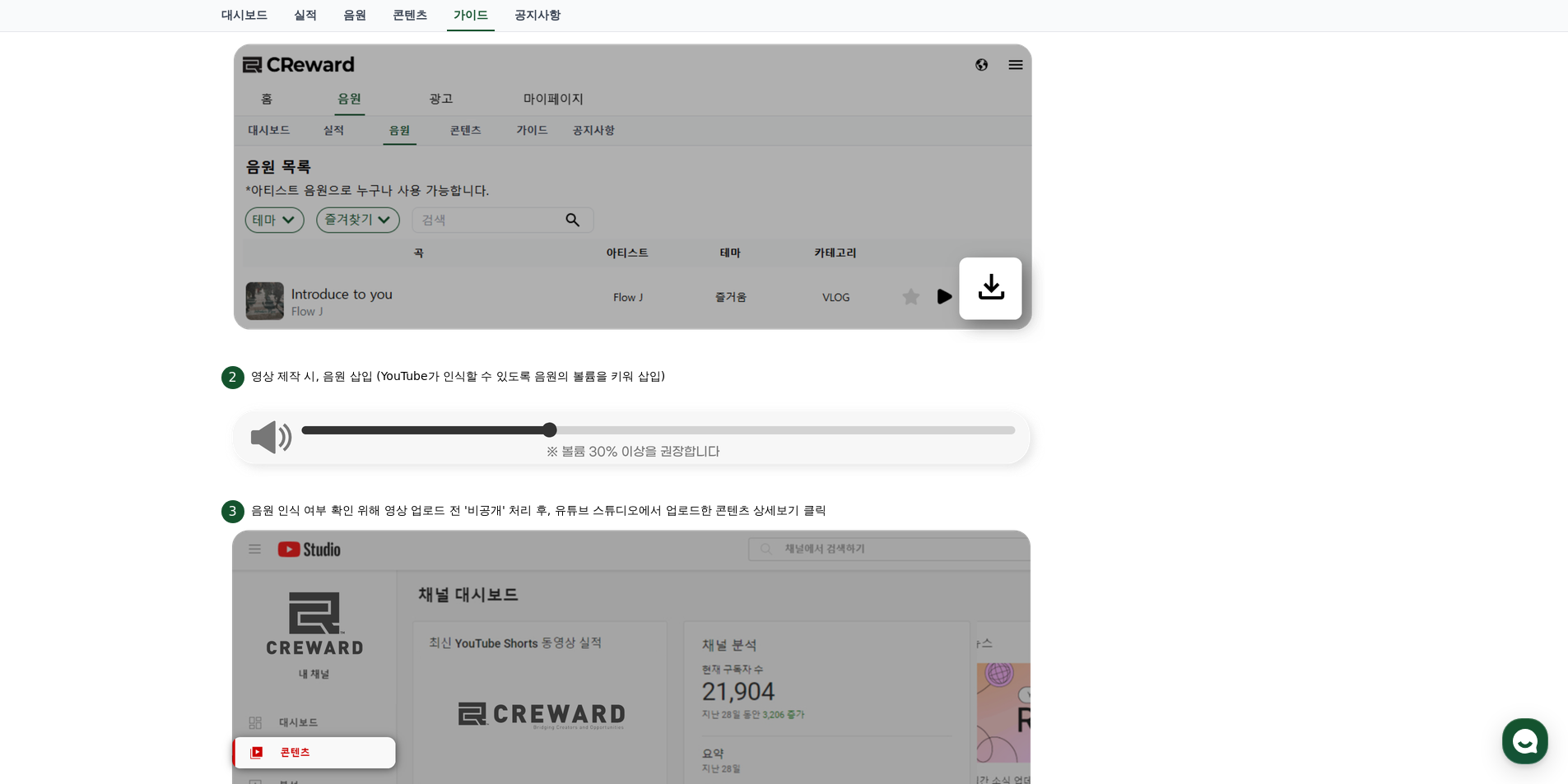
click at [649, 382] on p "영상 제작 시, 음원 삽입 (YouTube가 인식할 수 있도록 음원의 볼륨을 키워 삽입)" at bounding box center [458, 376] width 415 height 17
